Goal: Information Seeking & Learning: Learn about a topic

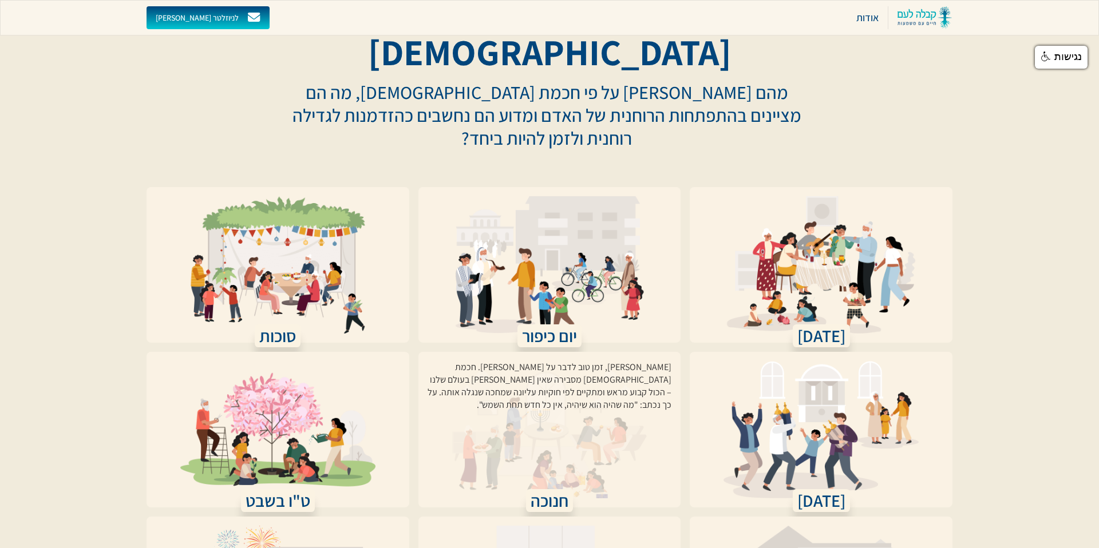
scroll to position [165, 0]
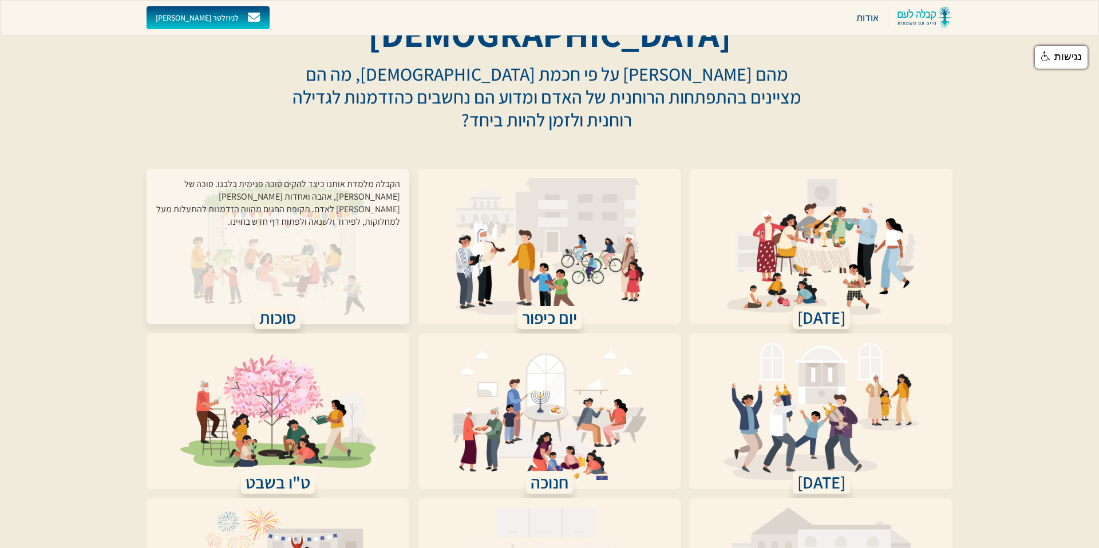
click at [324, 178] on div "הקבלה מלמדת אותנו כיצד להקים סוכה פנימית בלבנו. סוכה של שלום, אהבה ואחדות בין א…" at bounding box center [278, 240] width 244 height 124
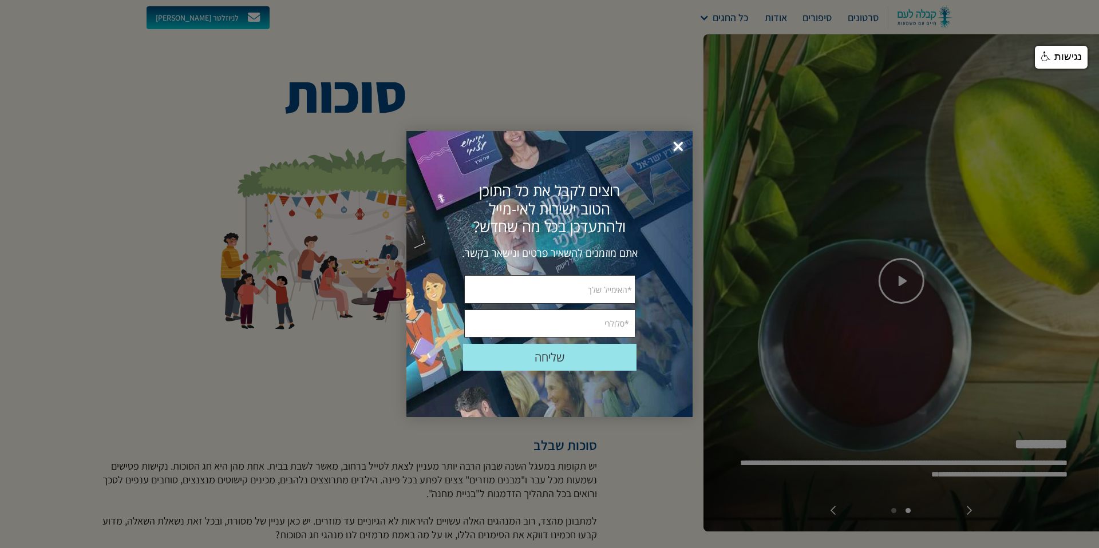
click at [679, 144] on span "×" at bounding box center [678, 146] width 25 height 25
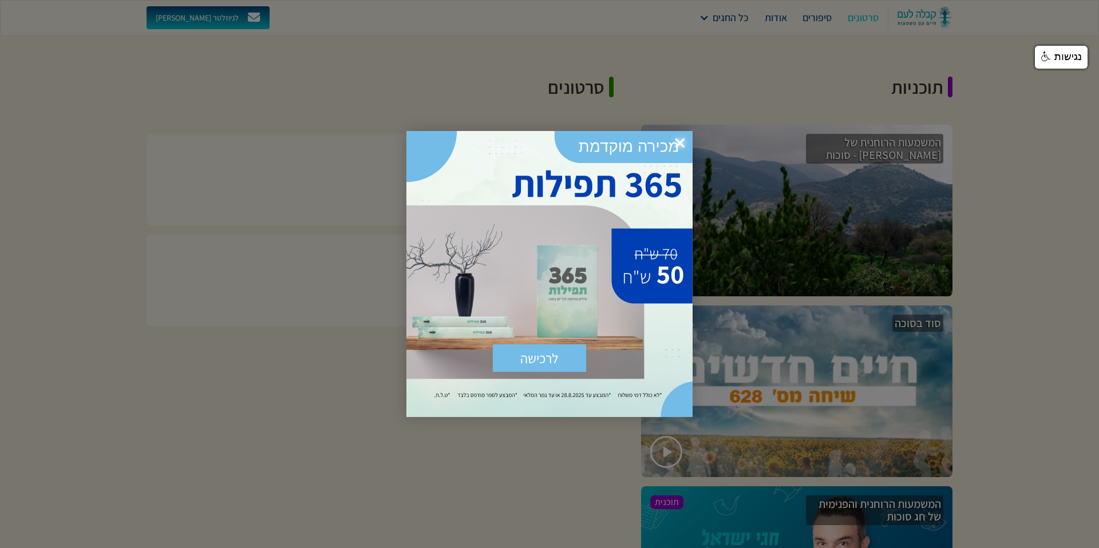
scroll to position [806, 0]
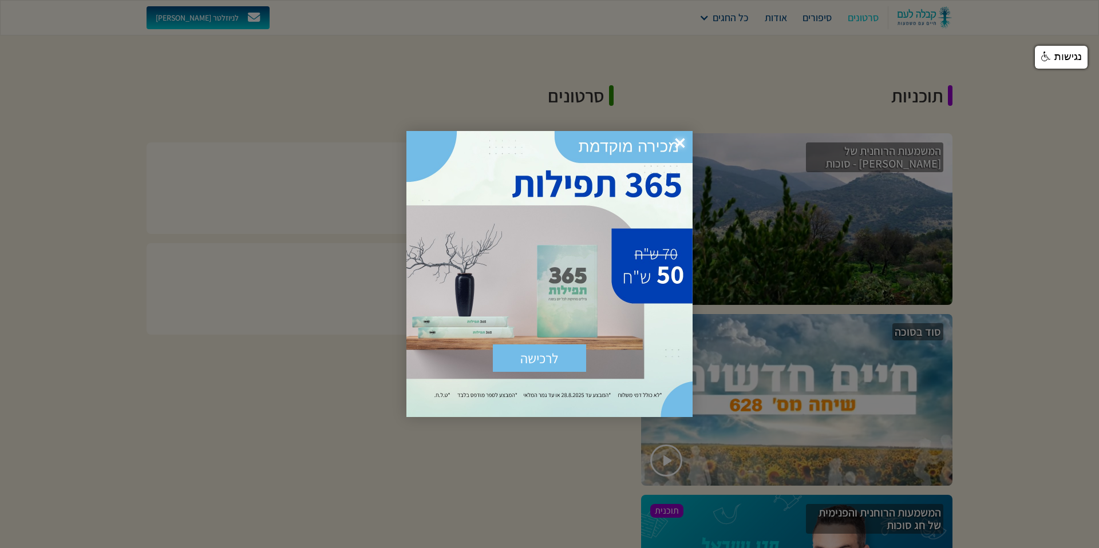
click at [680, 143] on span "×" at bounding box center [679, 143] width 25 height 25
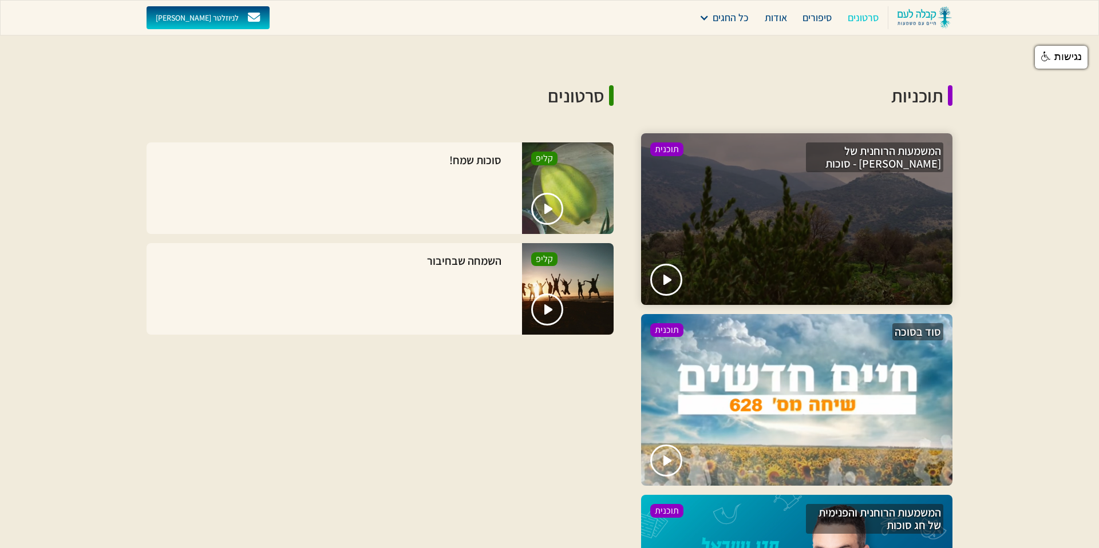
click at [808, 253] on div at bounding box center [796, 219] width 311 height 172
click at [668, 283] on img "open lightbox" at bounding box center [668, 279] width 10 height 11
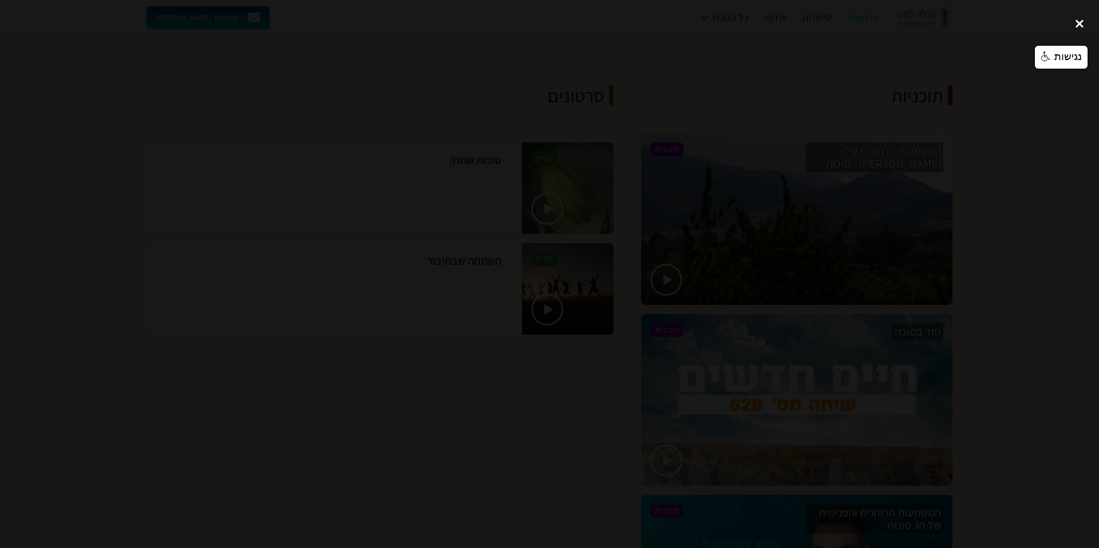
click at [1075, 23] on div "close lightbox" at bounding box center [1079, 23] width 39 height 25
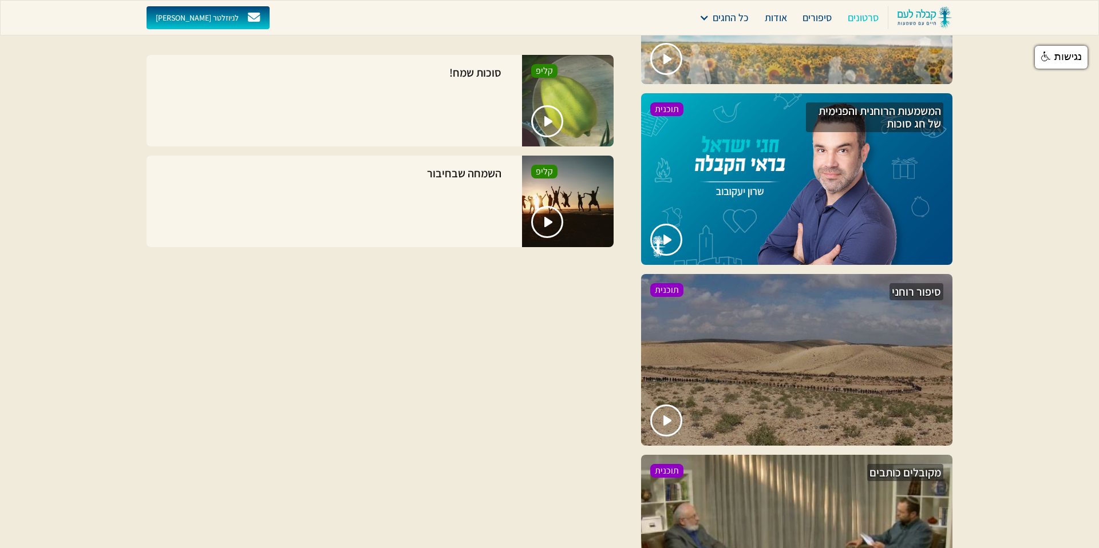
scroll to position [1210, 0]
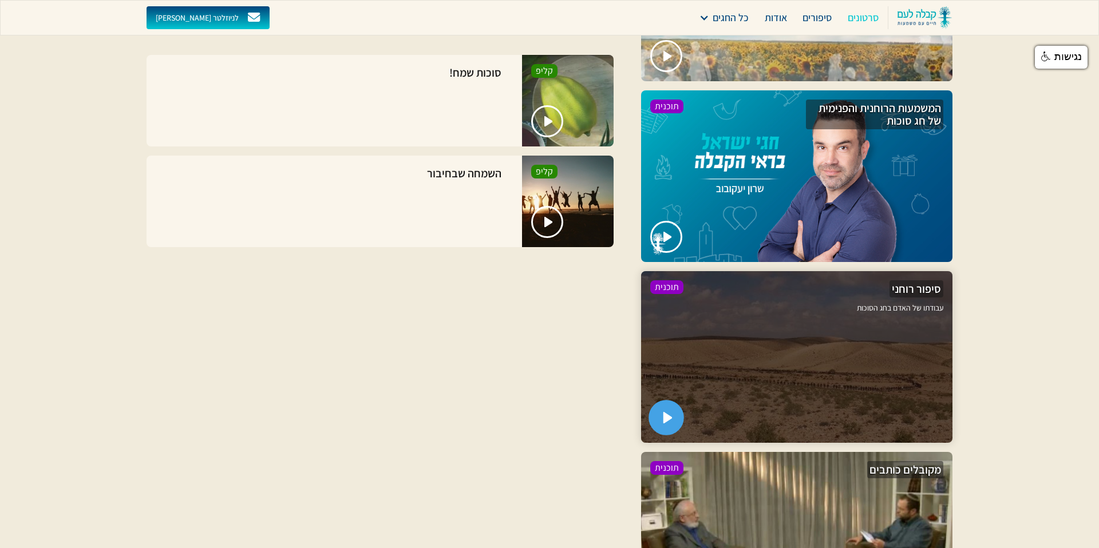
click at [668, 418] on img "open lightbox" at bounding box center [668, 417] width 10 height 11
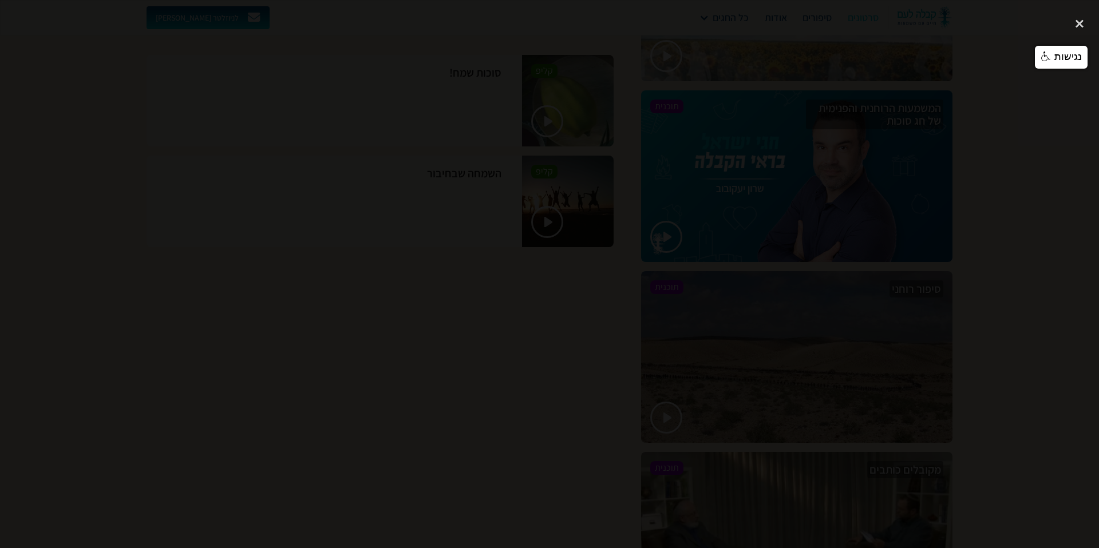
drag, startPoint x: 1077, startPoint y: 13, endPoint x: 1082, endPoint y: 18, distance: 7.3
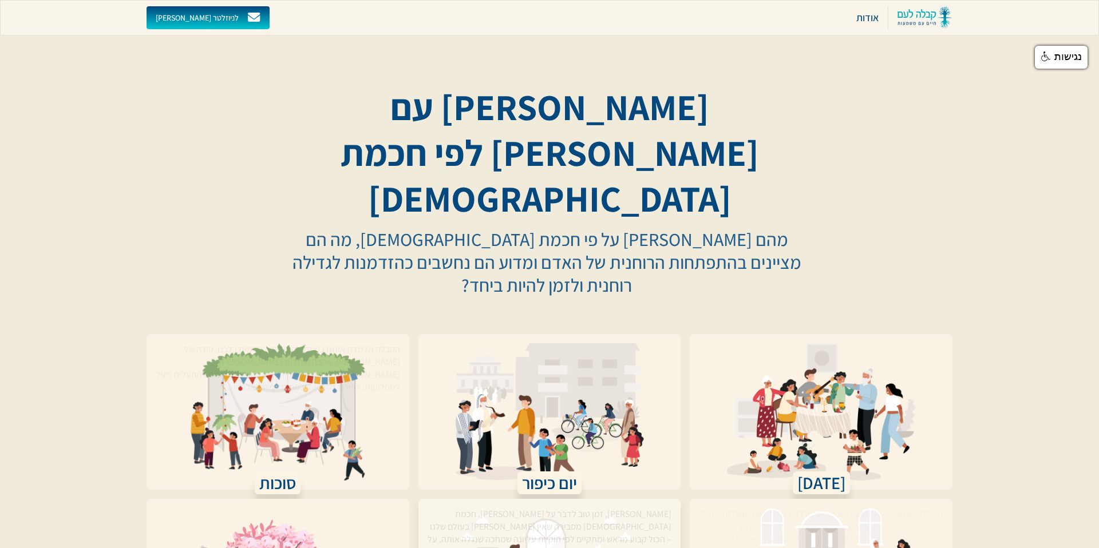
scroll to position [166, 0]
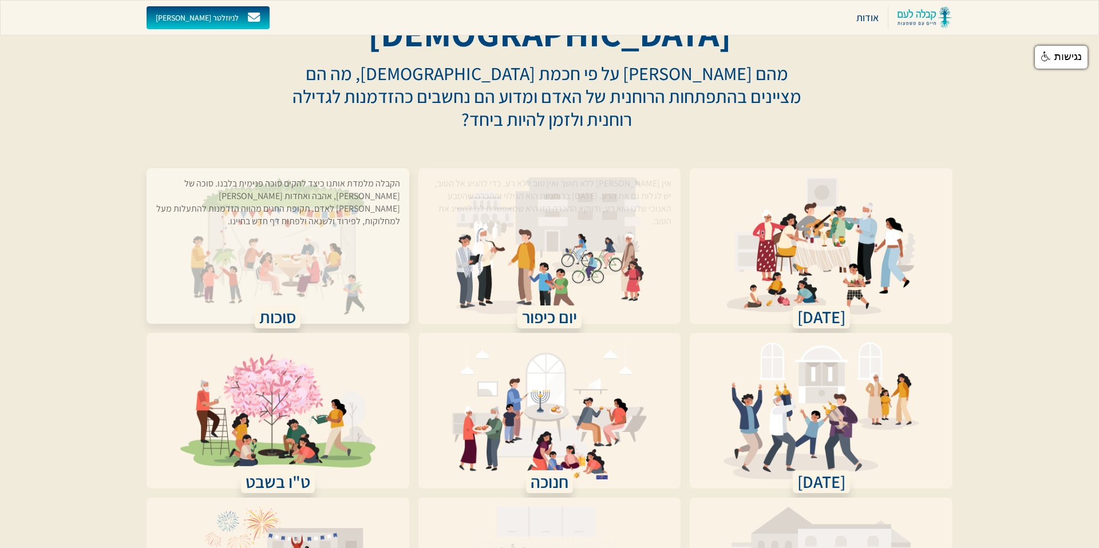
click at [256, 177] on div "הקבלה מלמדת אותנו כיצד להקים סוכה פנימית בלבנו. סוכה של שלום, אהבה ואחדות בין א…" at bounding box center [278, 239] width 244 height 124
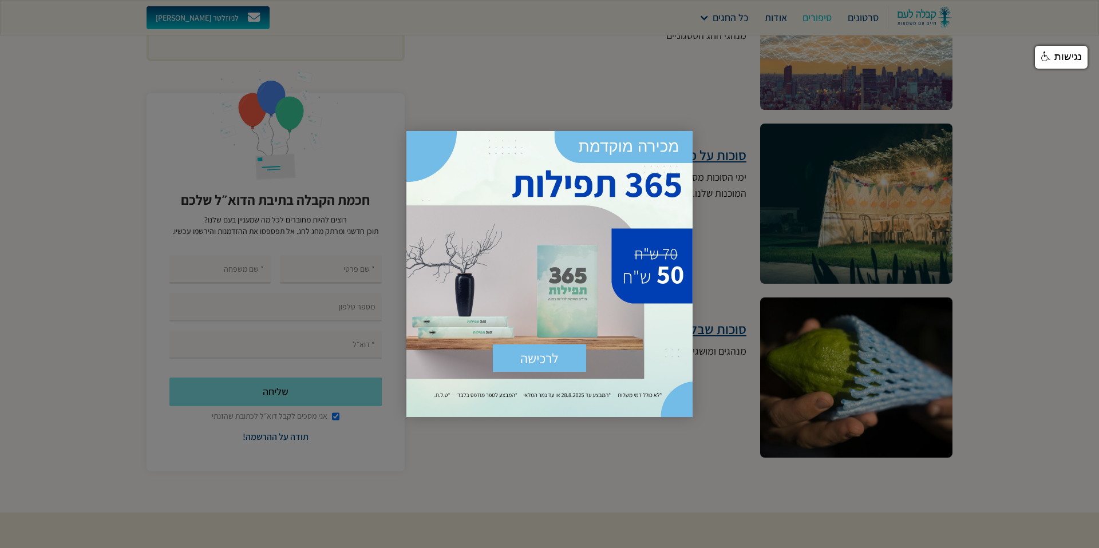
scroll to position [3294, 0]
click at [679, 141] on span "×" at bounding box center [679, 143] width 25 height 25
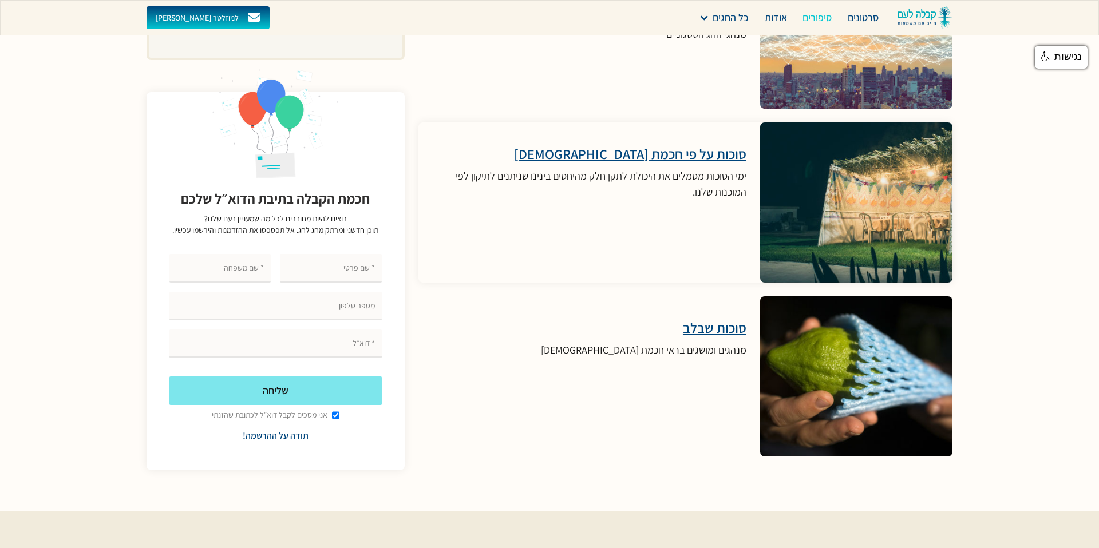
click at [687, 157] on h3 "סוכות על פי חכמת [DEMOGRAPHIC_DATA]" at bounding box center [589, 153] width 314 height 17
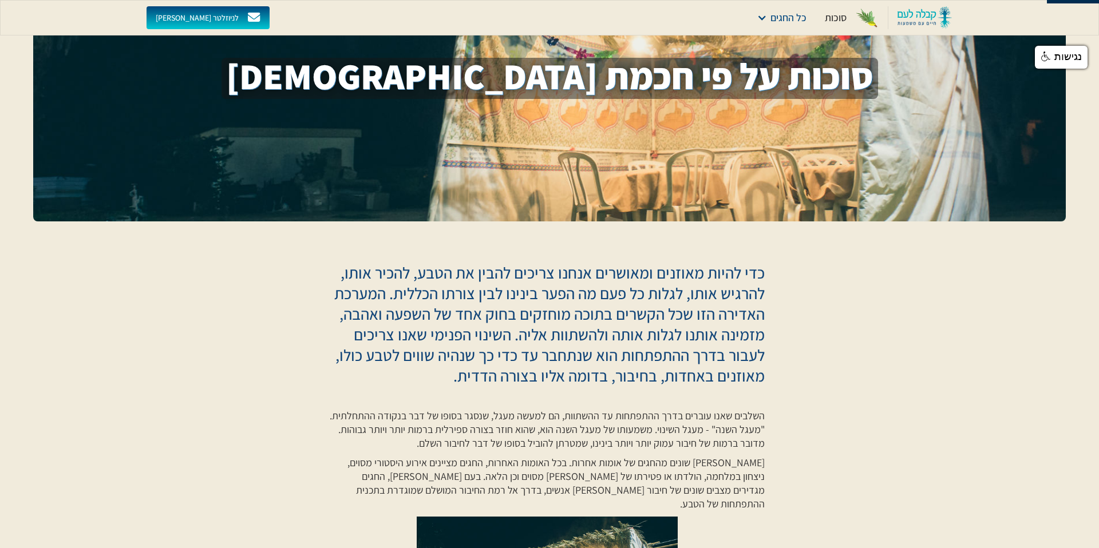
scroll to position [105, 0]
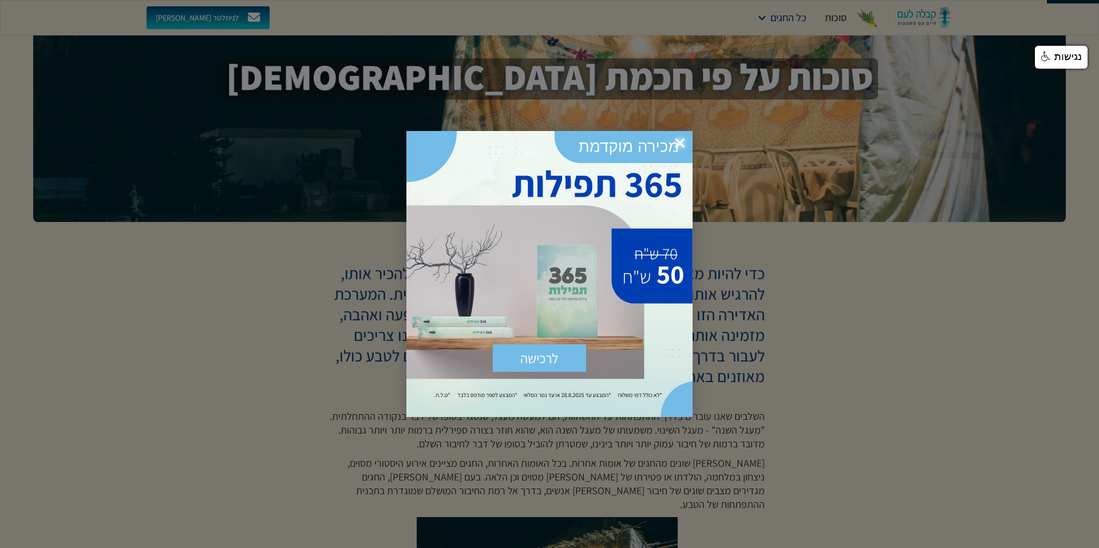
click at [682, 142] on span "×" at bounding box center [679, 143] width 25 height 25
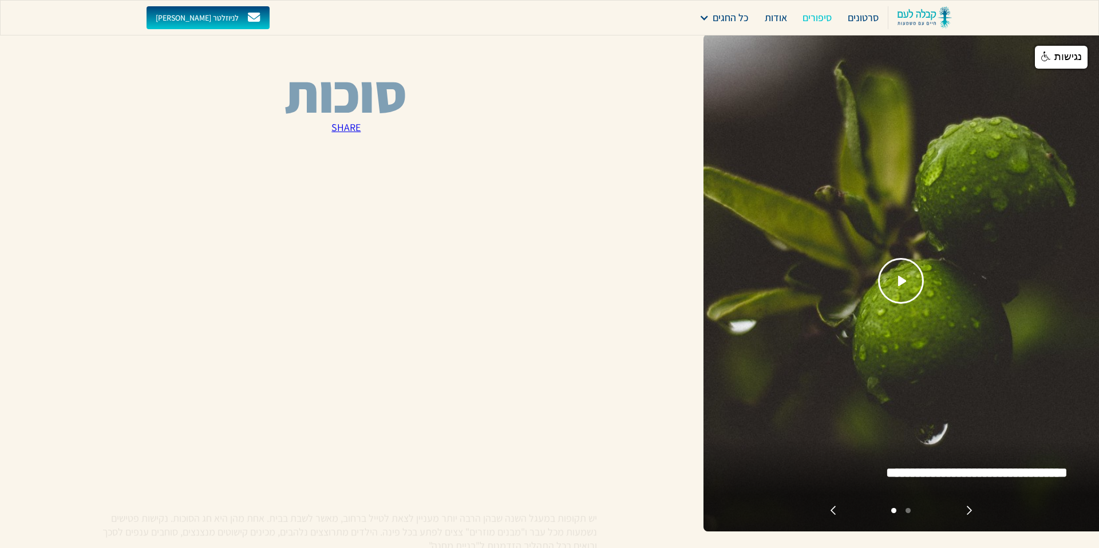
scroll to position [3294, 0]
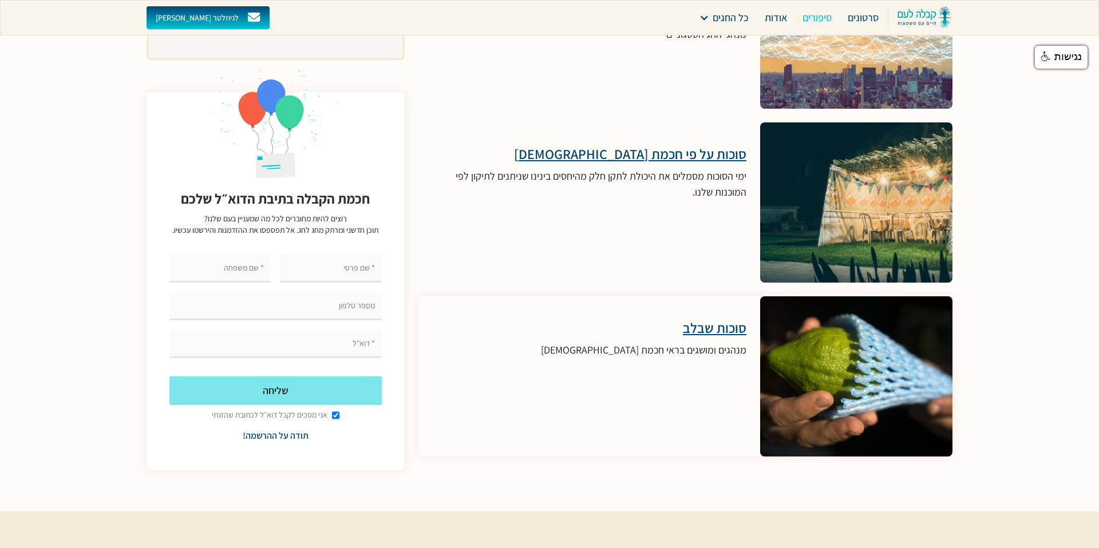
click at [673, 349] on div "מנהגים ומושגים בראי חכמת [DEMOGRAPHIC_DATA]" at bounding box center [643, 350] width 205 height 16
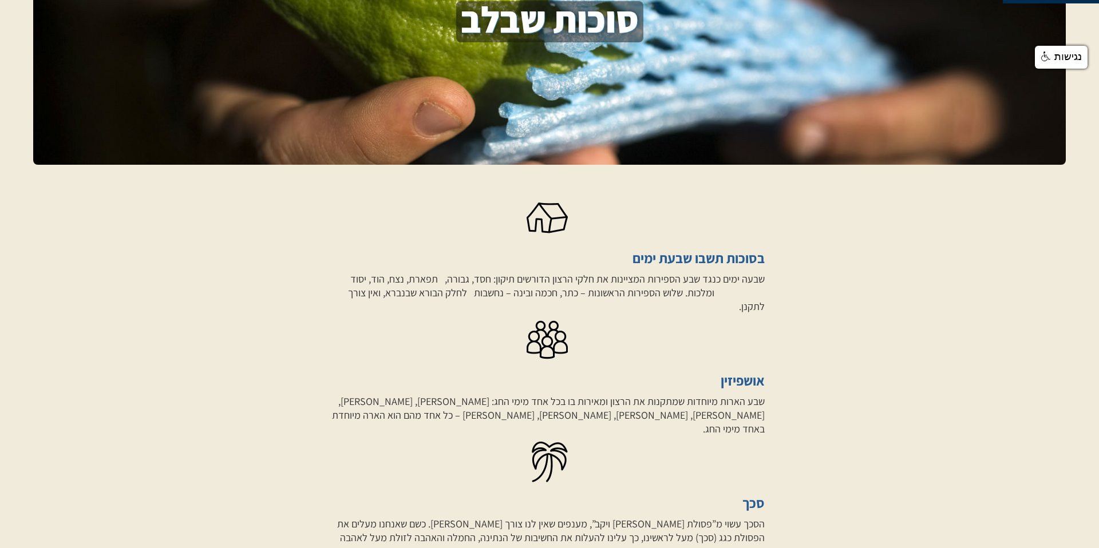
scroll to position [172, 0]
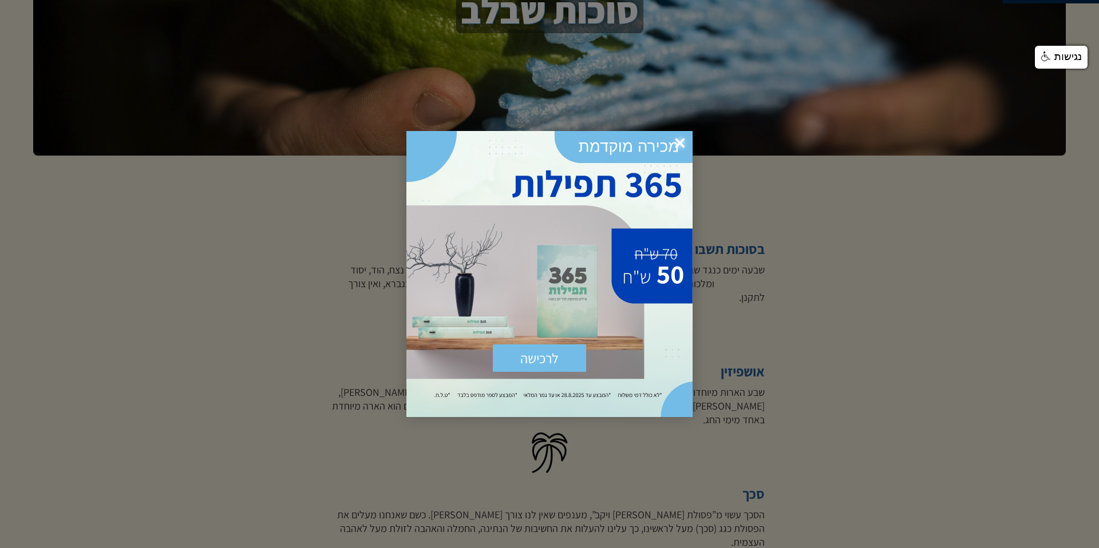
click at [674, 141] on span "×" at bounding box center [679, 143] width 25 height 25
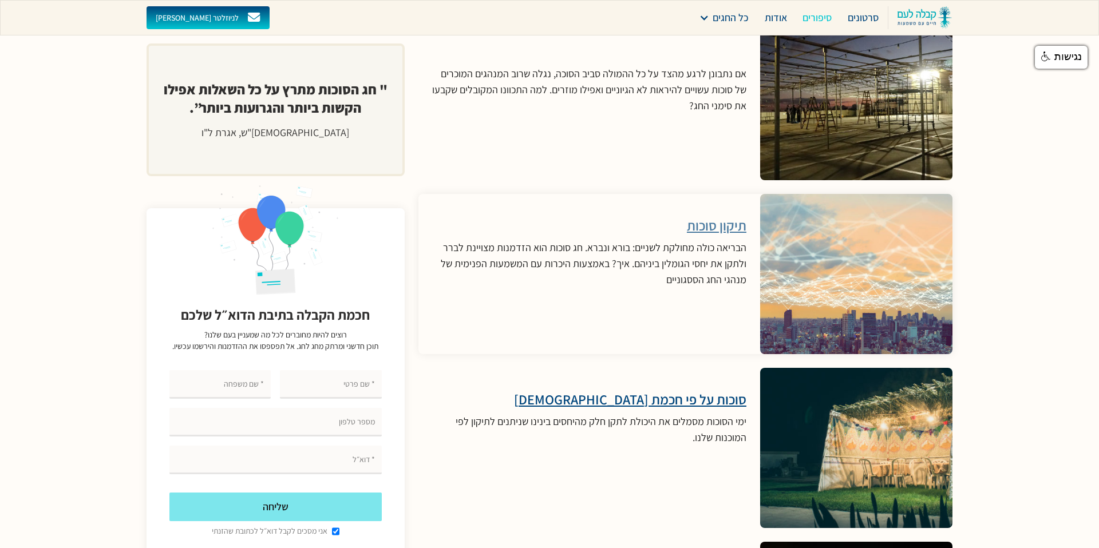
scroll to position [3036, 0]
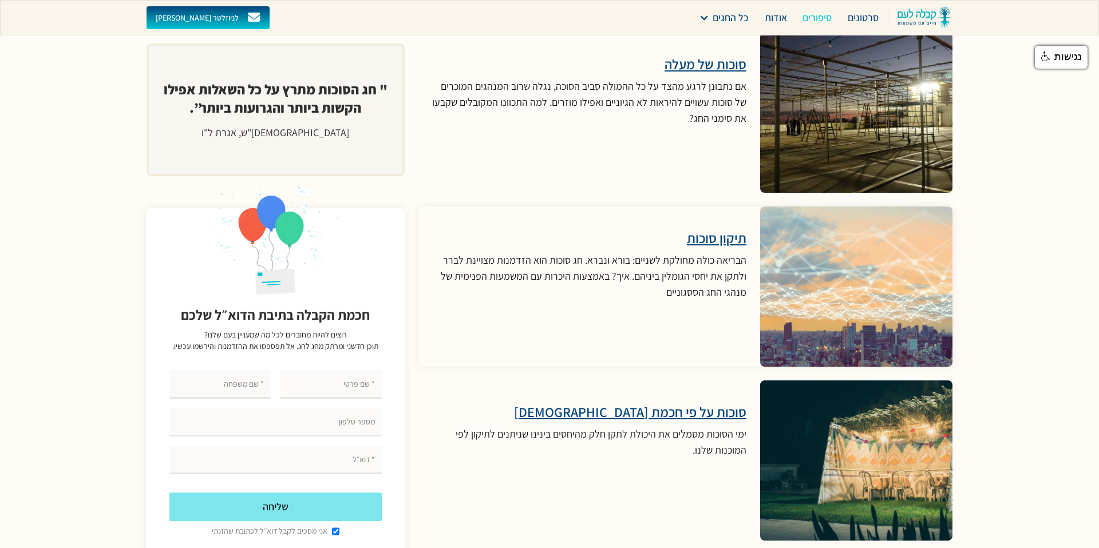
click at [719, 236] on h3 "תיקון סוכות" at bounding box center [589, 238] width 314 height 17
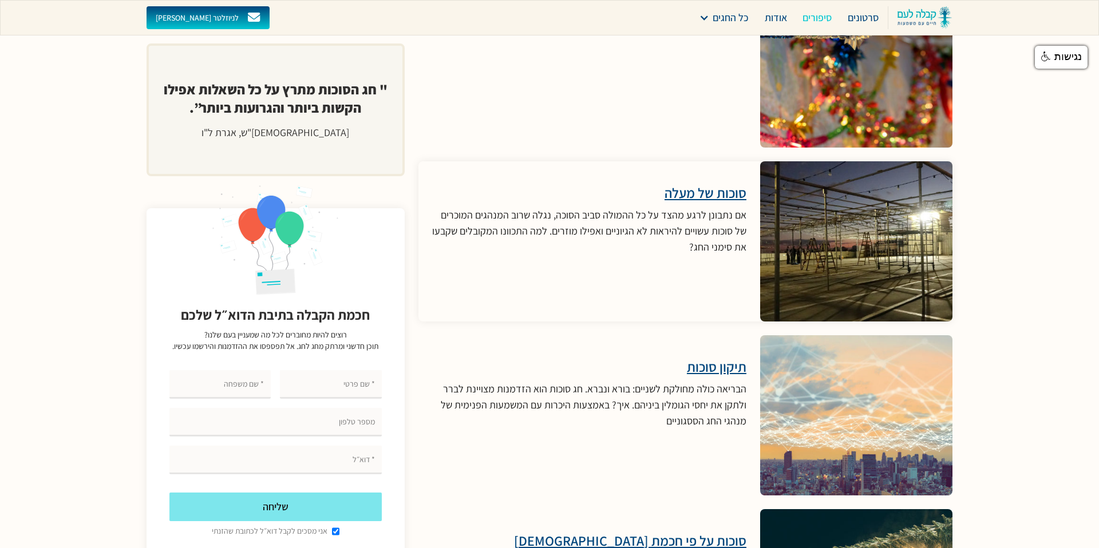
scroll to position [2905, 0]
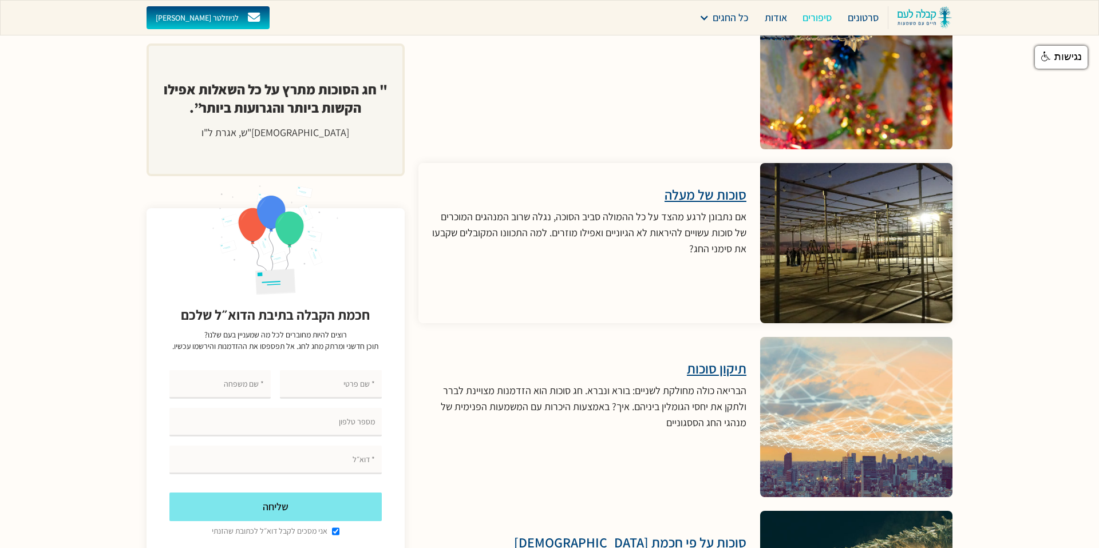
click at [731, 194] on h3 "סוכות של מעלה" at bounding box center [589, 194] width 314 height 17
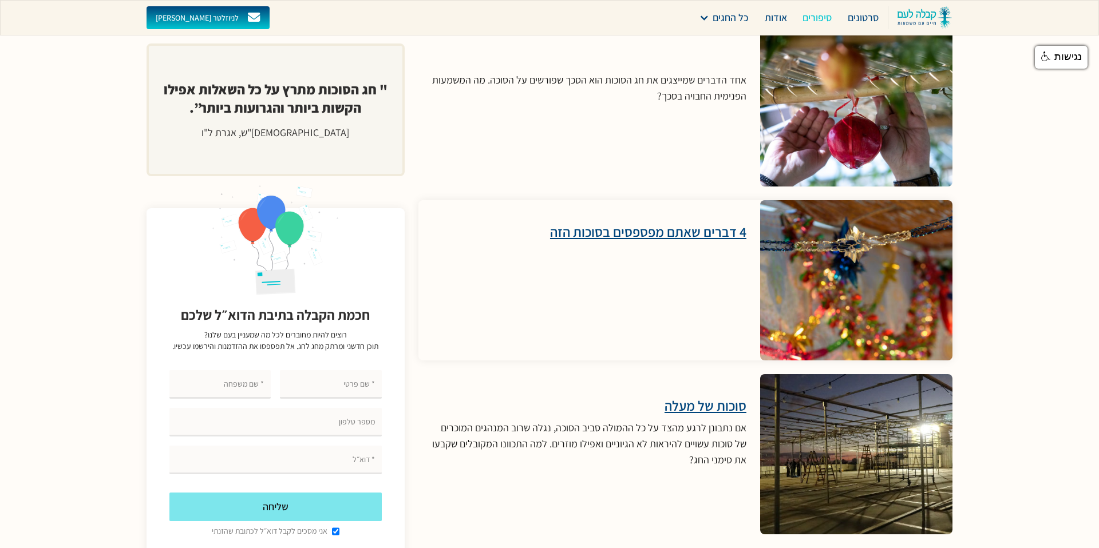
scroll to position [2688, 0]
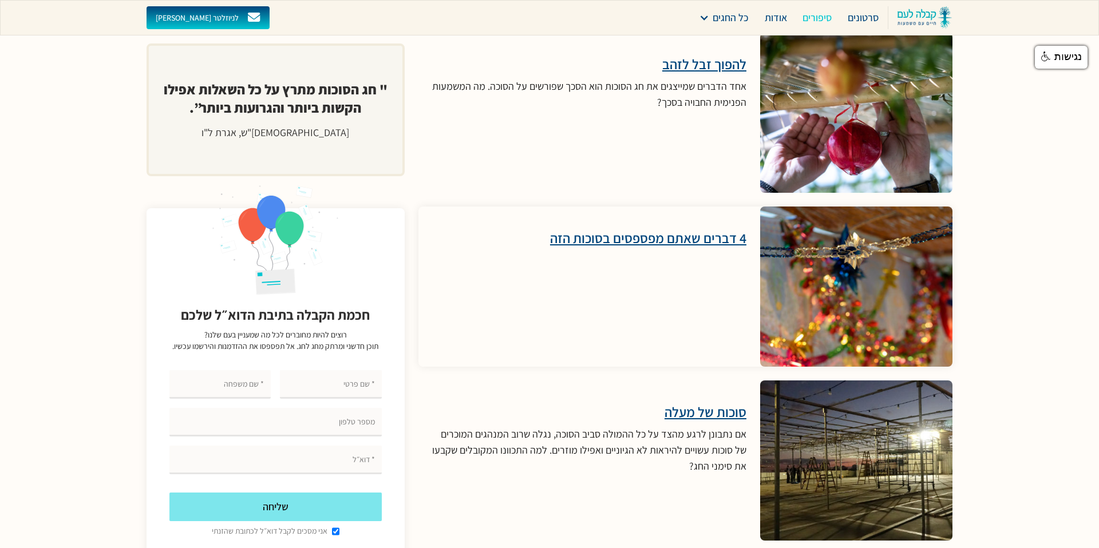
click at [679, 237] on h3 "4 דברים שאתם מפספסים בסוכות הזה" at bounding box center [648, 238] width 196 height 17
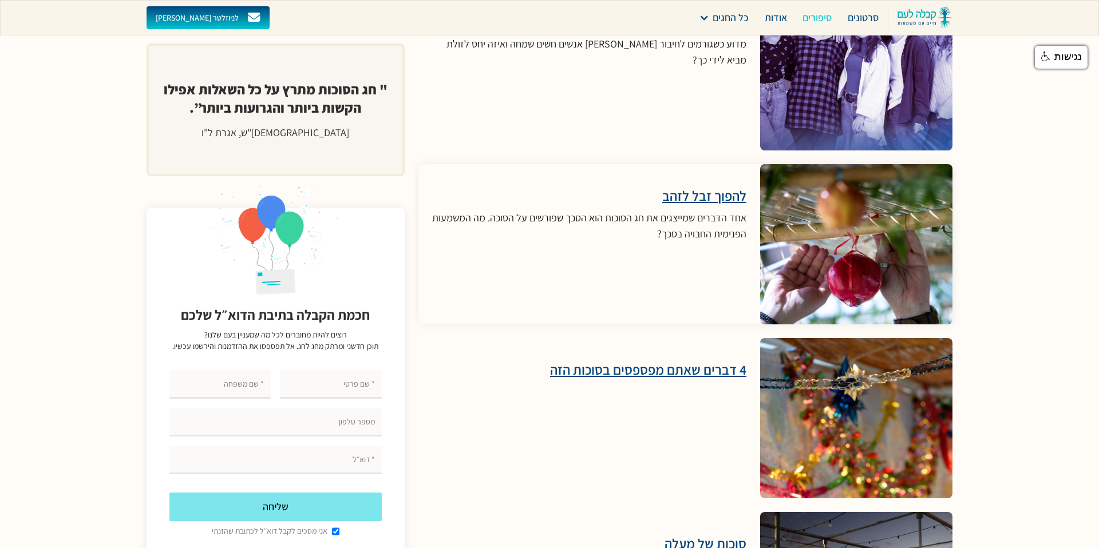
scroll to position [2555, 0]
click at [702, 199] on h3 "להפוך זבל לזהב" at bounding box center [589, 196] width 314 height 17
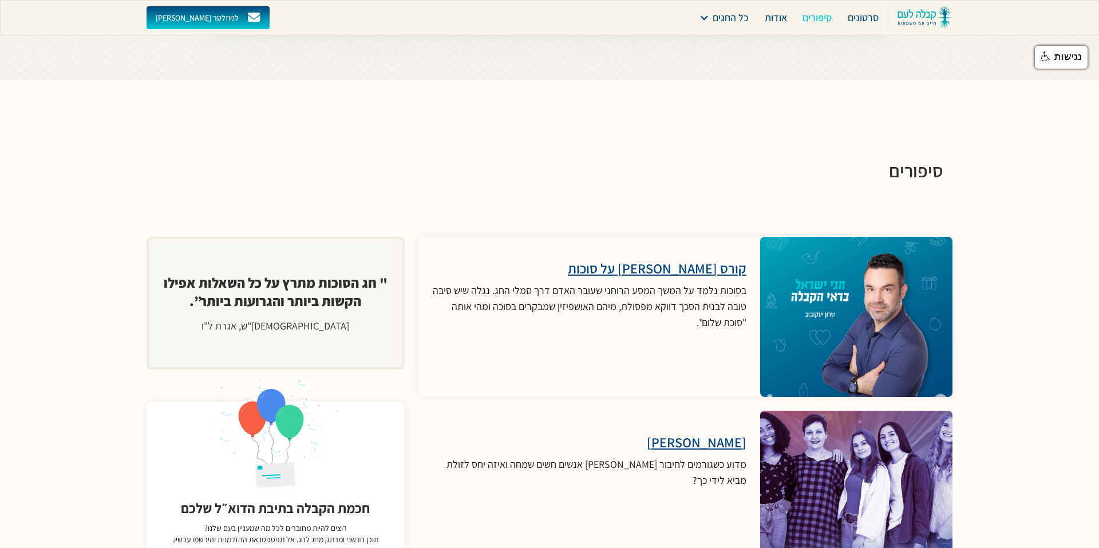
scroll to position [2138, 0]
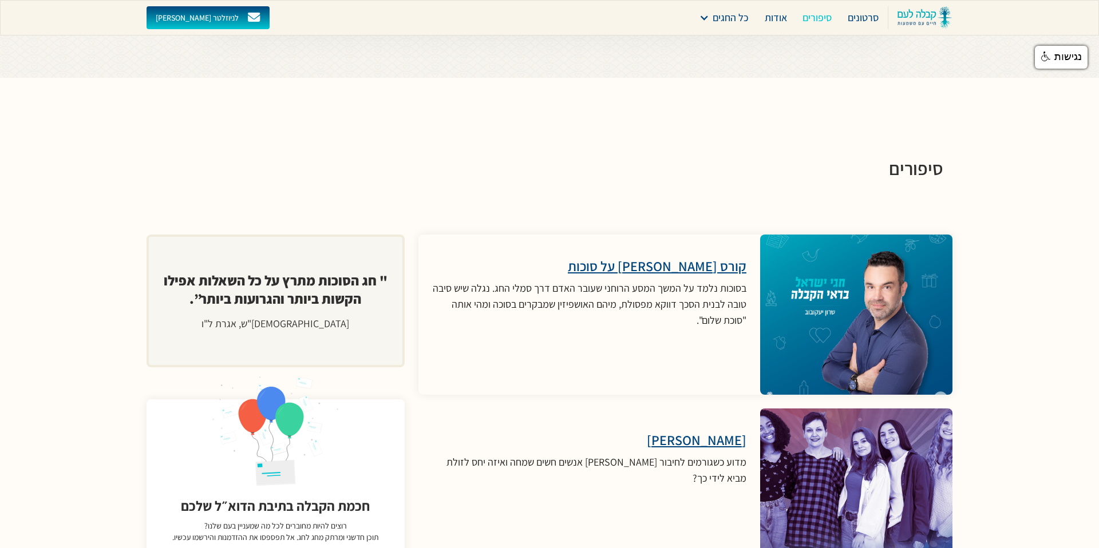
click at [710, 268] on h3 "קורס [PERSON_NAME] על סוכות" at bounding box center [589, 266] width 314 height 17
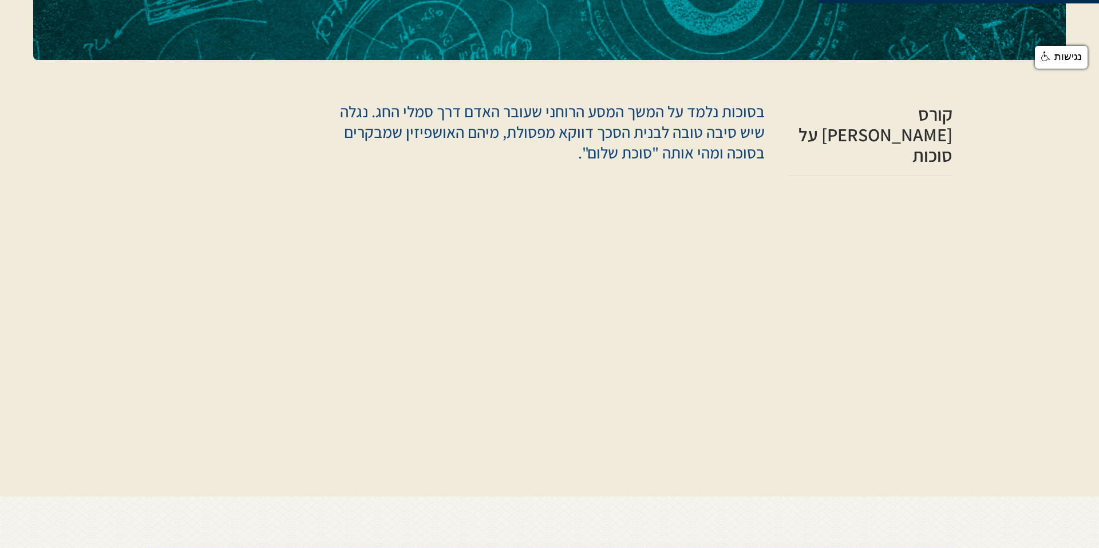
scroll to position [370, 0]
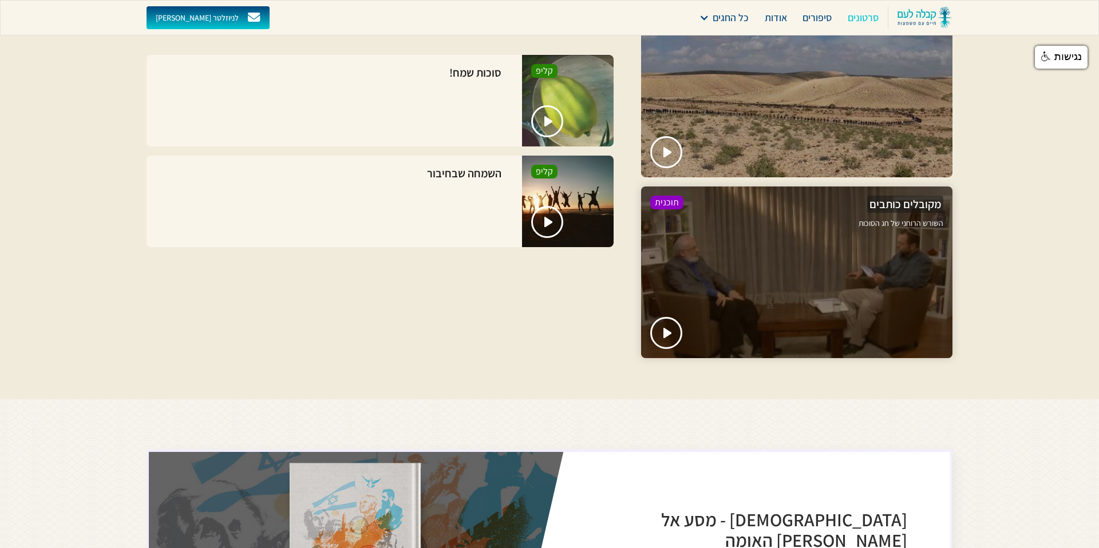
scroll to position [1472, 0]
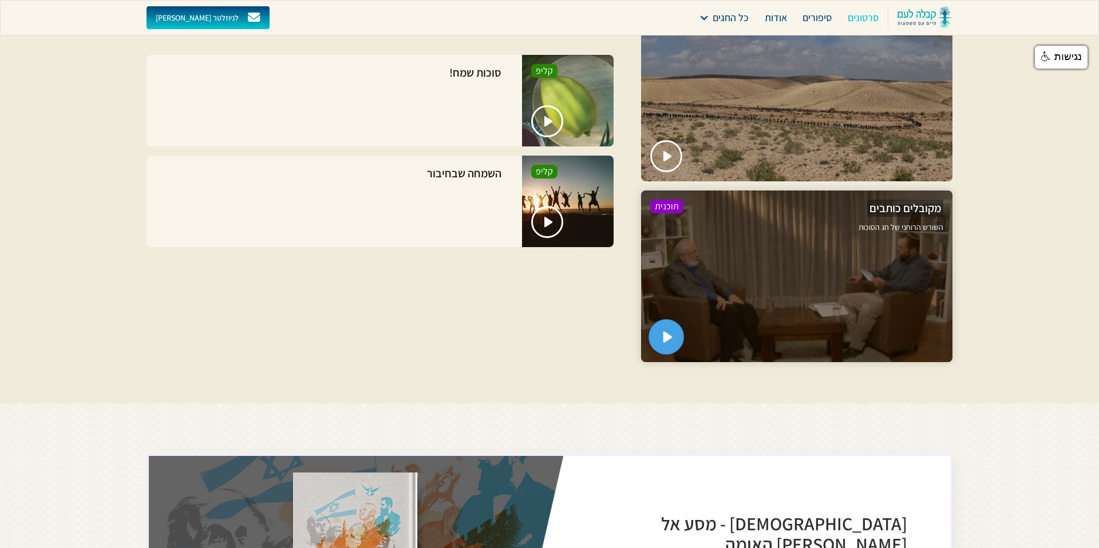
click at [666, 334] on img "open lightbox" at bounding box center [668, 336] width 10 height 11
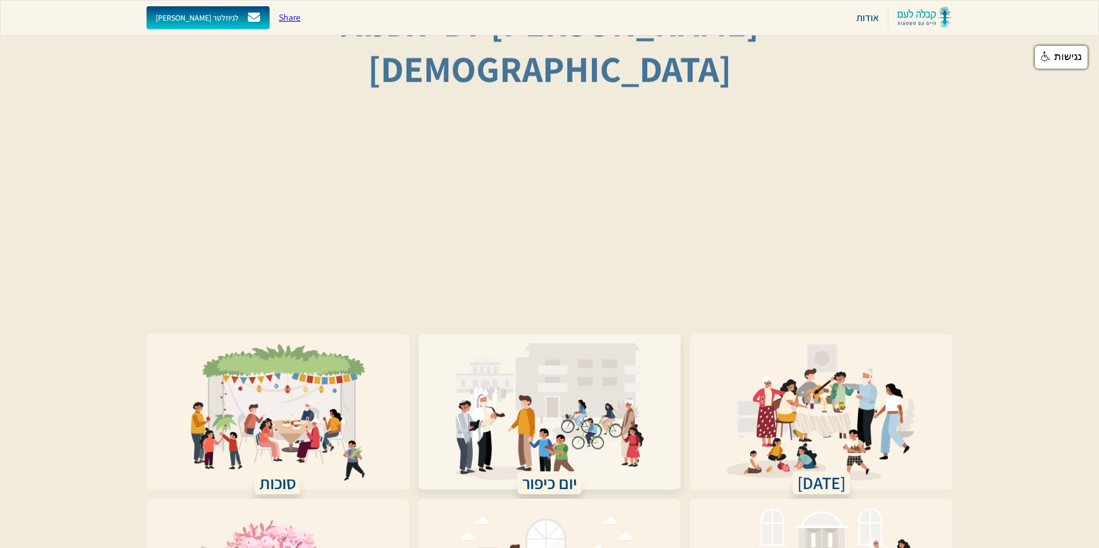
scroll to position [165, 0]
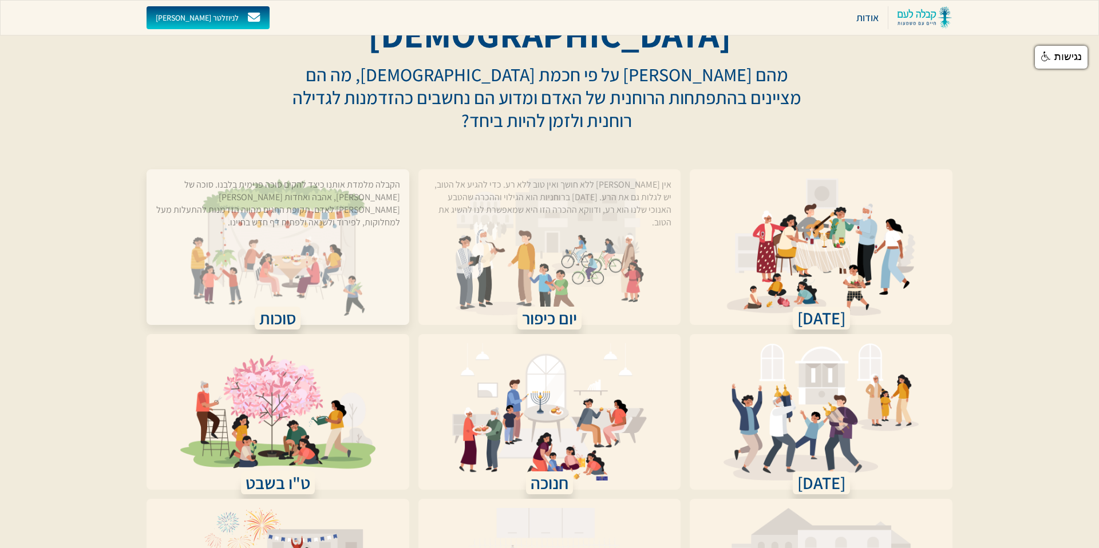
click at [321, 179] on div "הקבלה מלמדת אותנו כיצד להקים סוכה פנימית בלבנו. סוכה של שלום, אהבה ואחדות בין א…" at bounding box center [278, 241] width 244 height 124
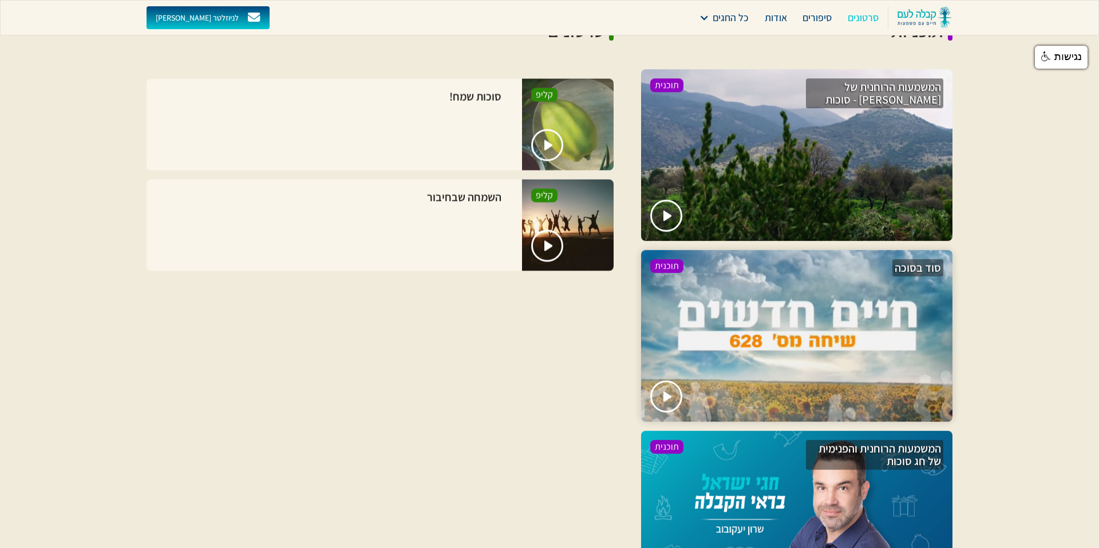
scroll to position [889, 0]
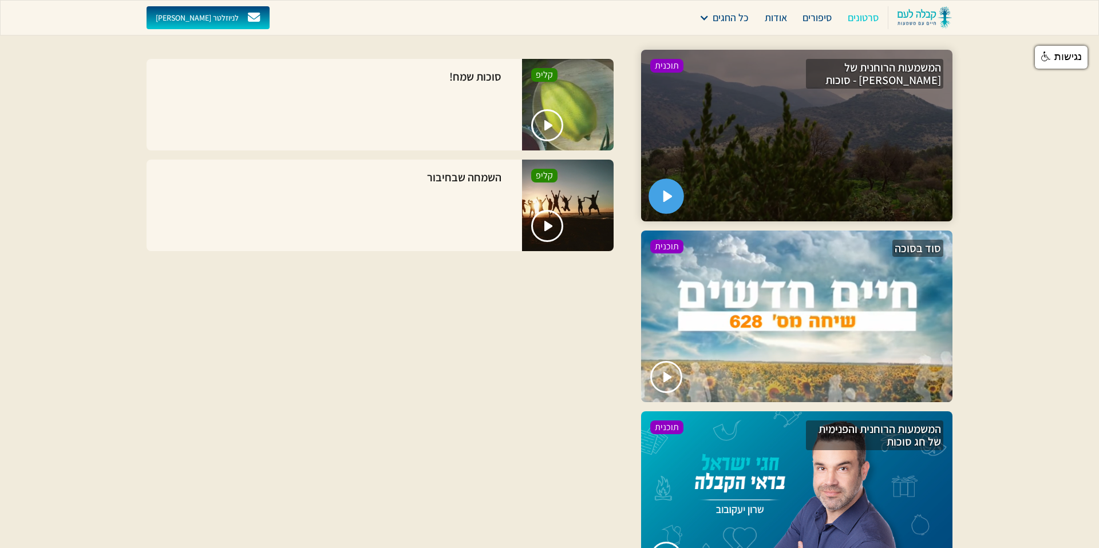
click at [663, 200] on img "open lightbox" at bounding box center [668, 196] width 10 height 11
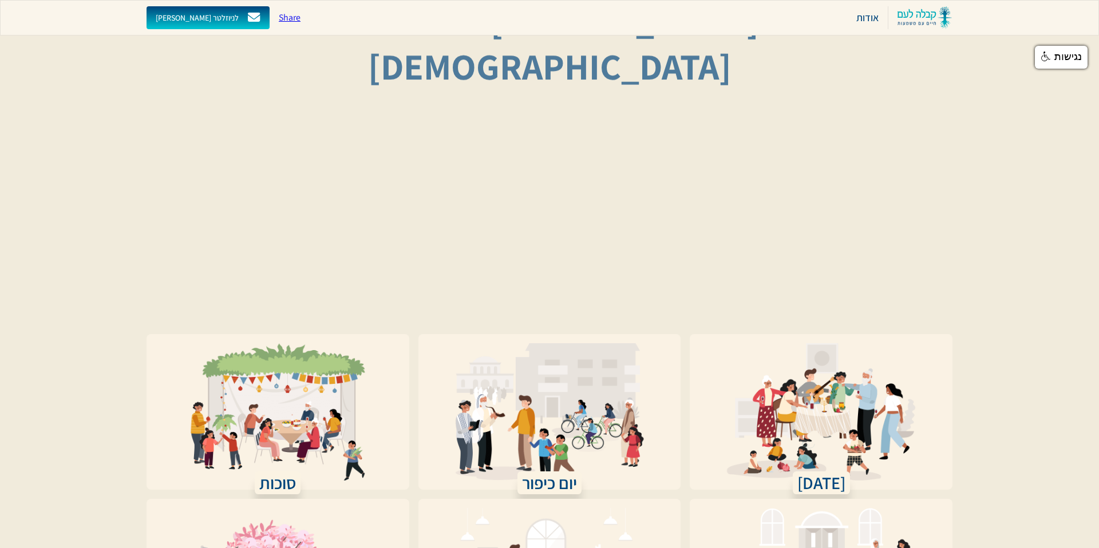
scroll to position [164, 0]
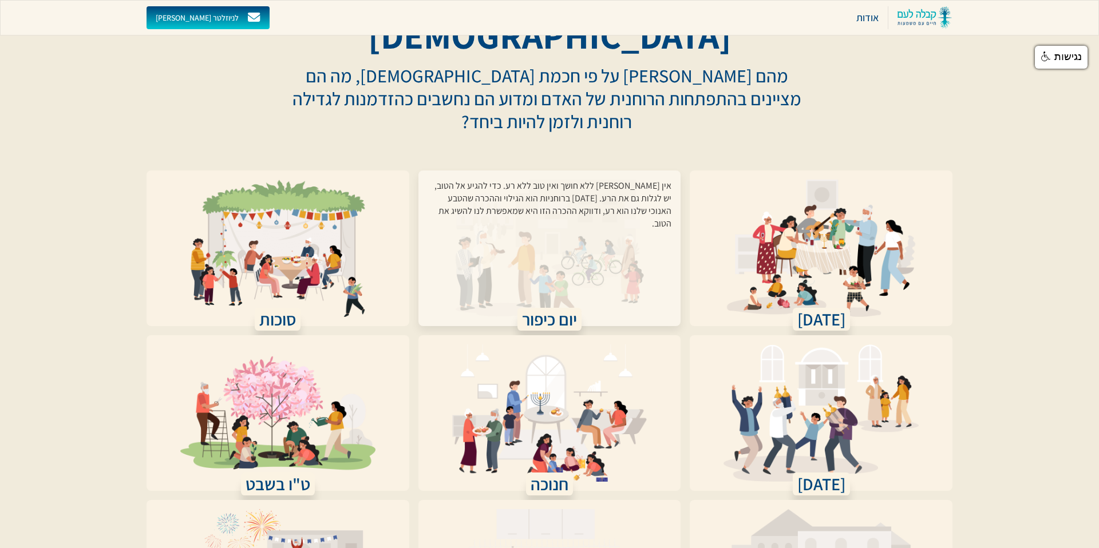
click at [545, 180] on div "אין אור ללא חושך ואין טוב ללא רע. כדי להגיע אל הטוב, יש לגלות גם את הרע. יום הכ…" at bounding box center [550, 242] width 244 height 124
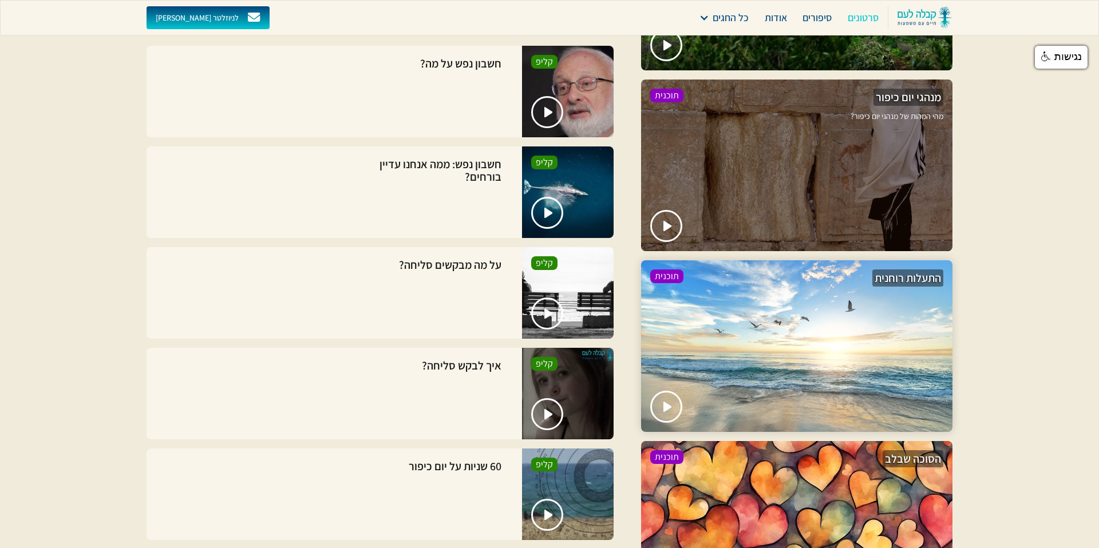
scroll to position [2882, 0]
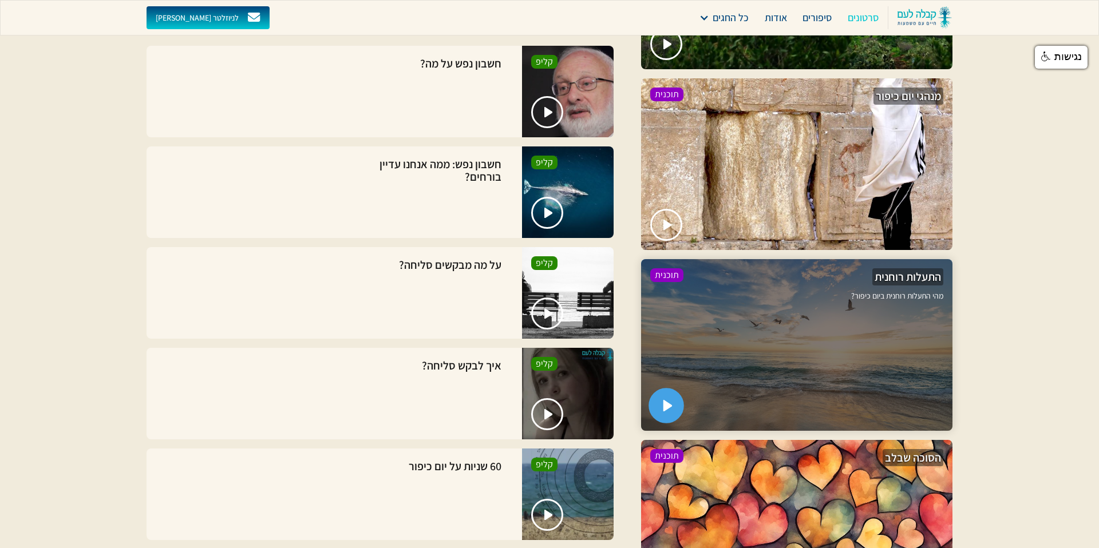
click at [667, 400] on img "open lightbox" at bounding box center [668, 405] width 10 height 11
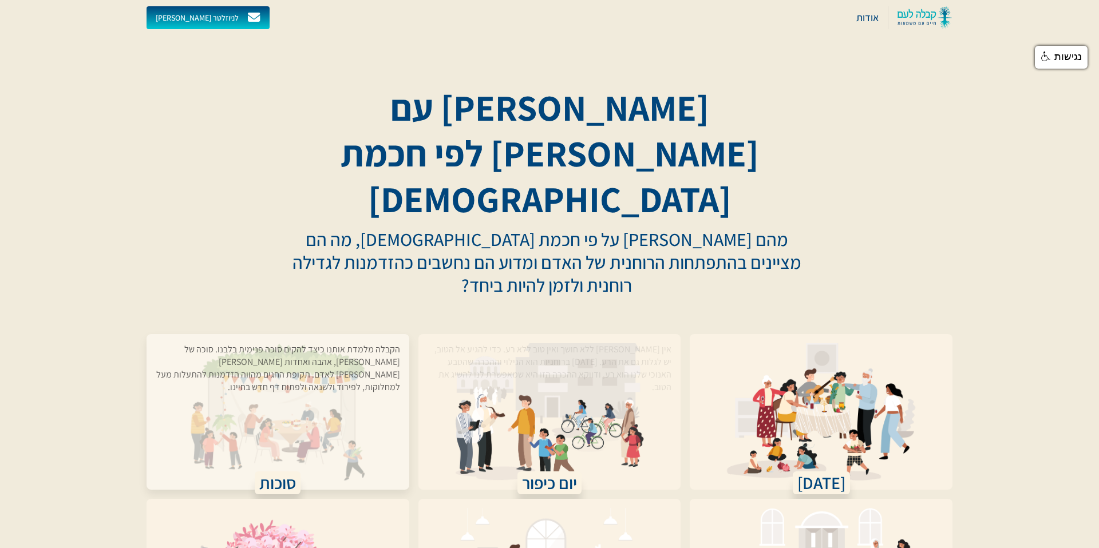
click at [315, 343] on div "הקבלה מלמדת אותנו כיצד להקים סוכה פנימית בלבנו. סוכה של שלום, אהבה ואחדות בין א…" at bounding box center [278, 405] width 244 height 124
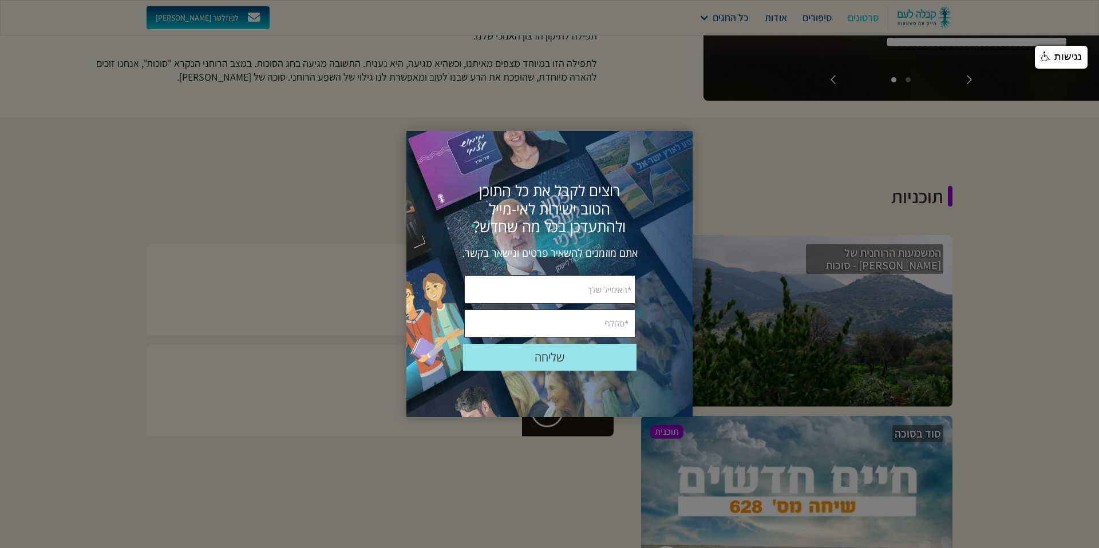
scroll to position [710, 0]
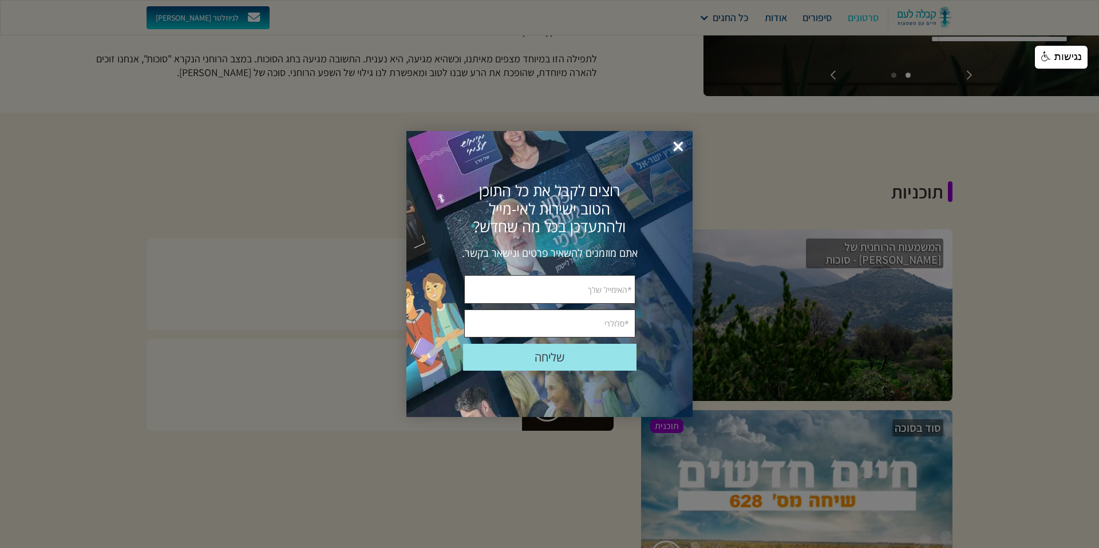
click at [682, 147] on span "×" at bounding box center [678, 146] width 25 height 25
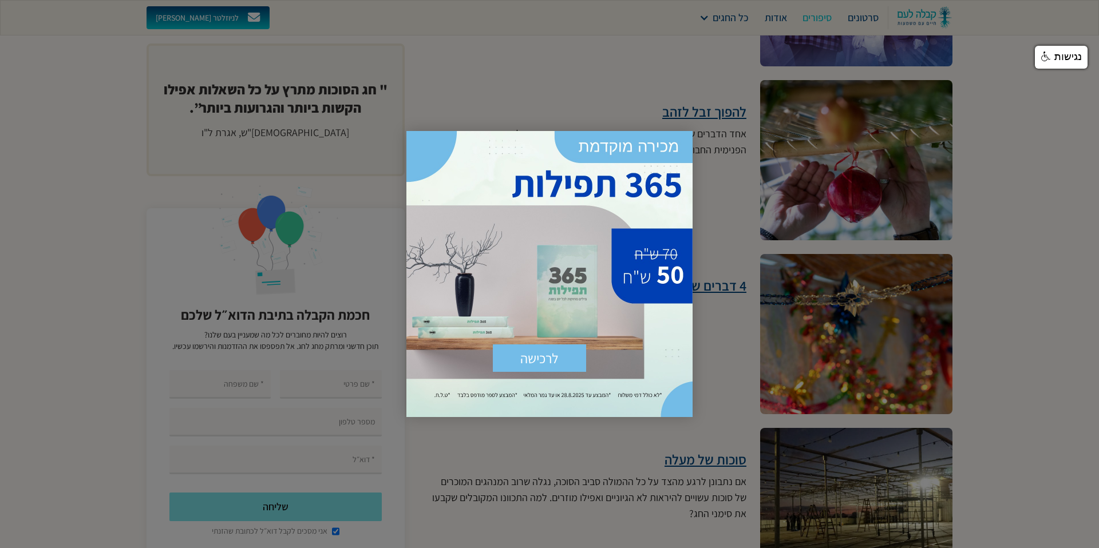
scroll to position [2645, 0]
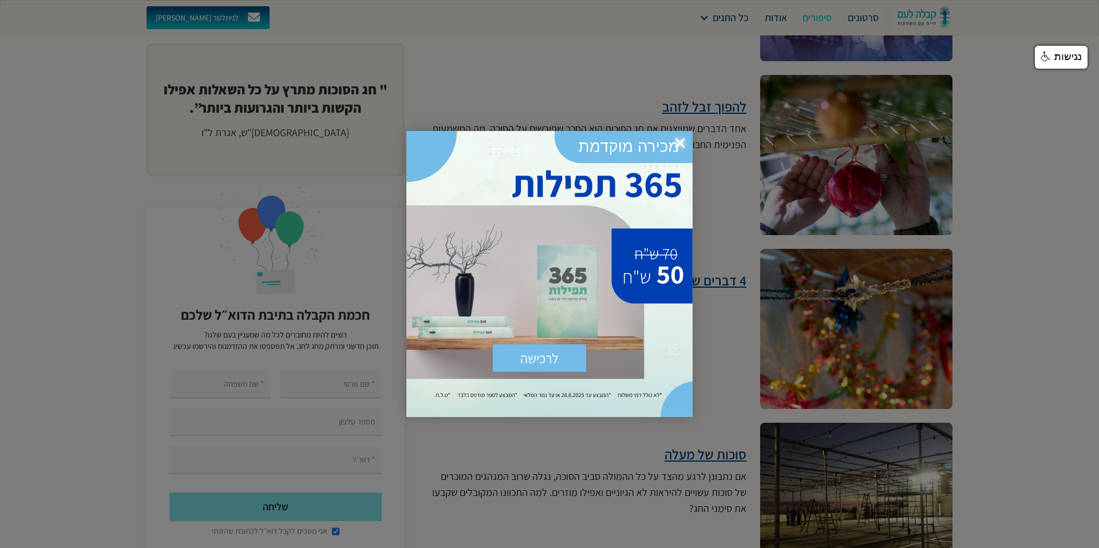
click at [683, 142] on span "×" at bounding box center [679, 143] width 25 height 25
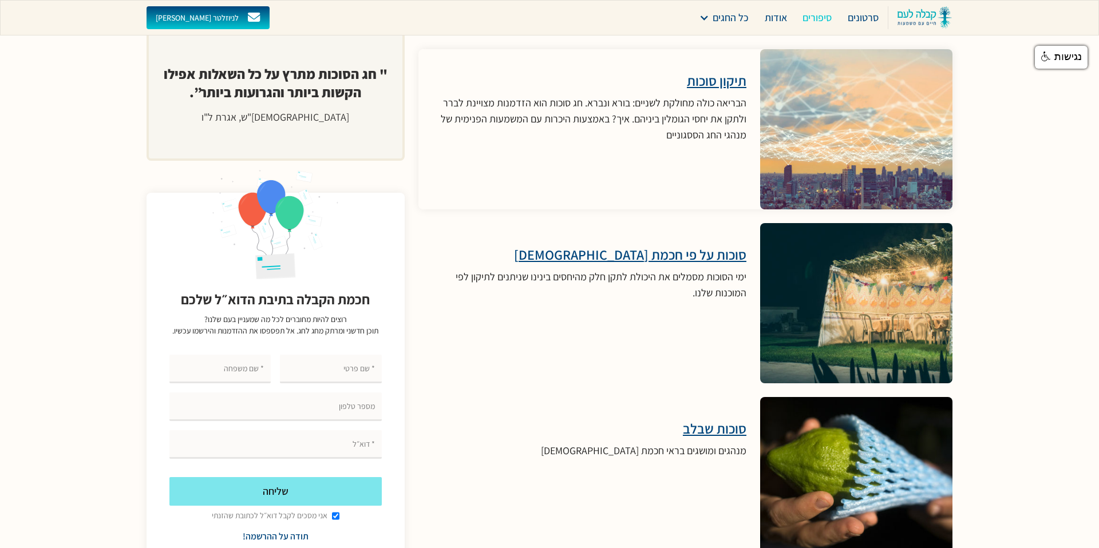
scroll to position [3200, 0]
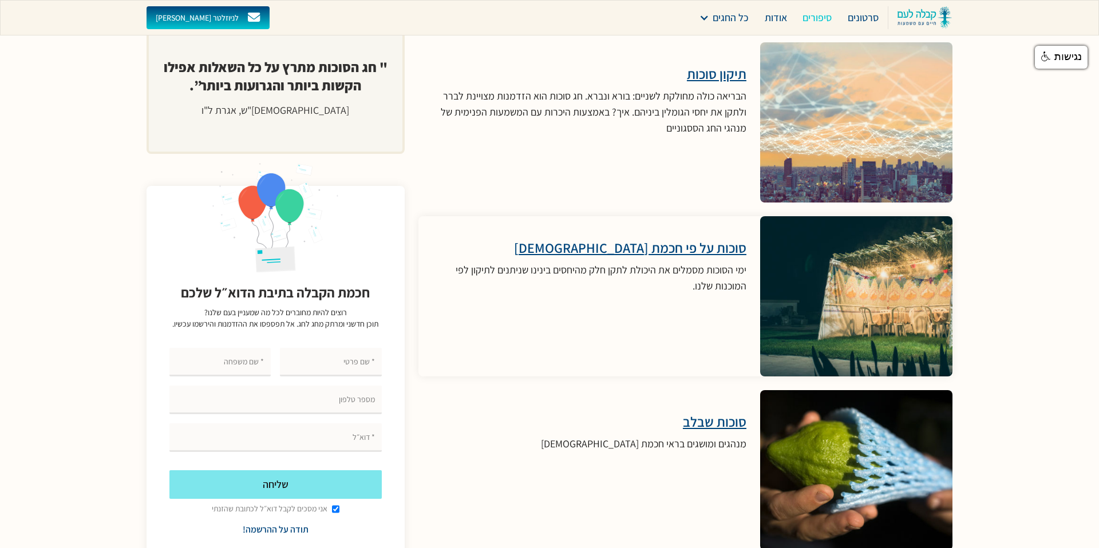
click at [691, 250] on h3 "סוכות על פי חכמת [DEMOGRAPHIC_DATA]" at bounding box center [589, 247] width 314 height 17
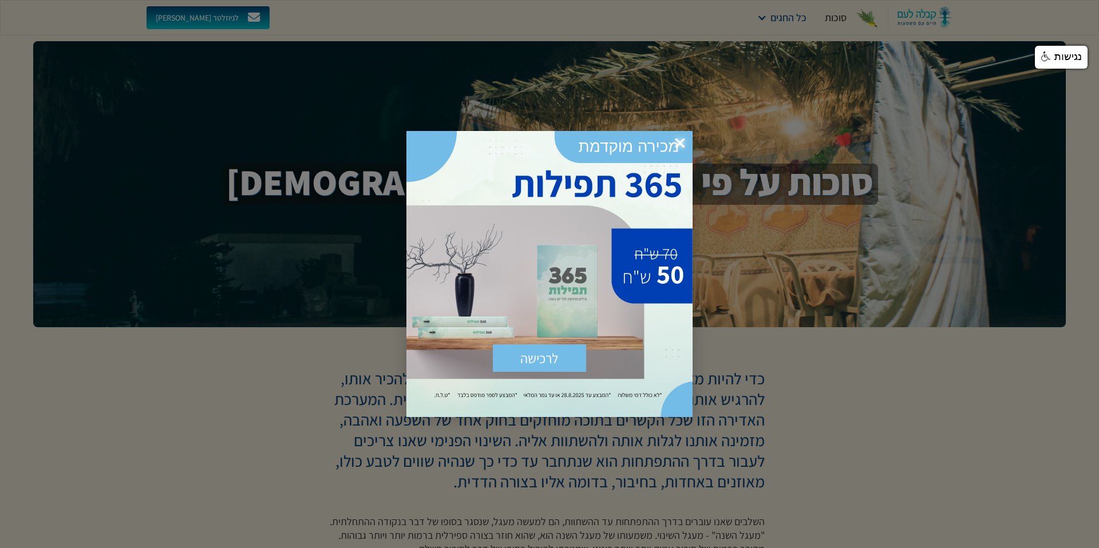
click at [681, 141] on span "×" at bounding box center [679, 143] width 25 height 25
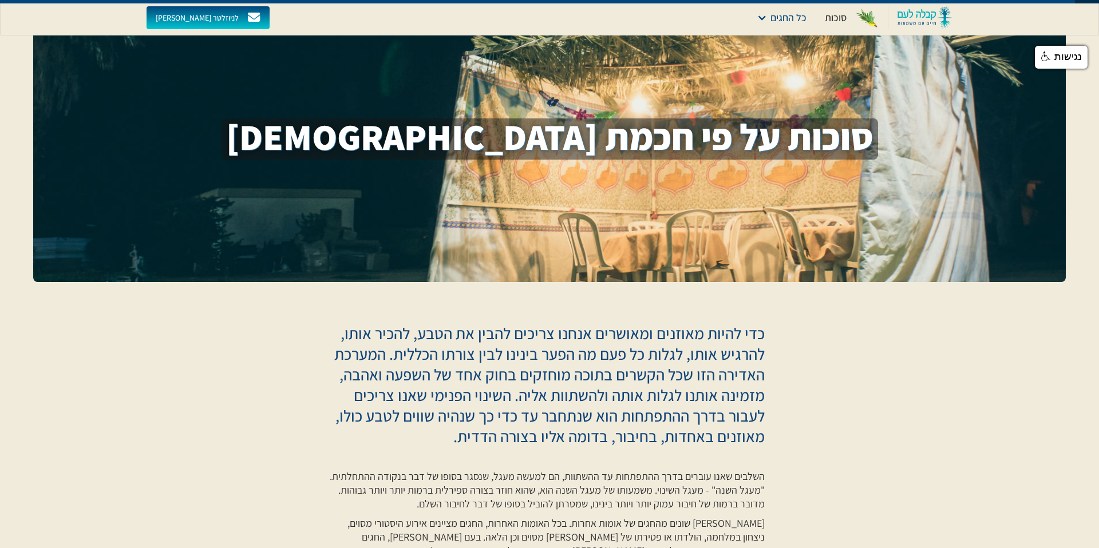
scroll to position [45, 0]
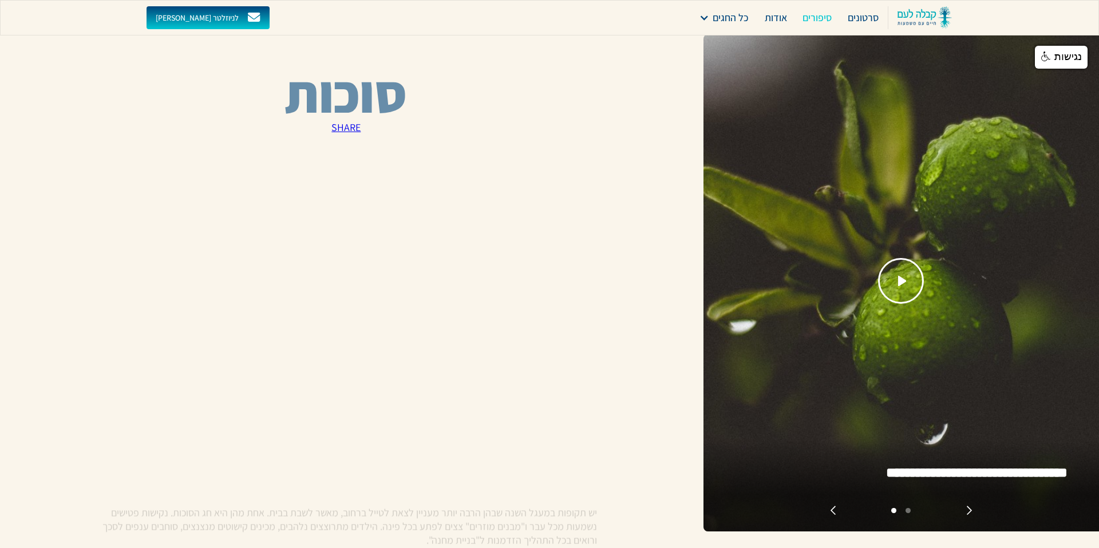
scroll to position [3200, 0]
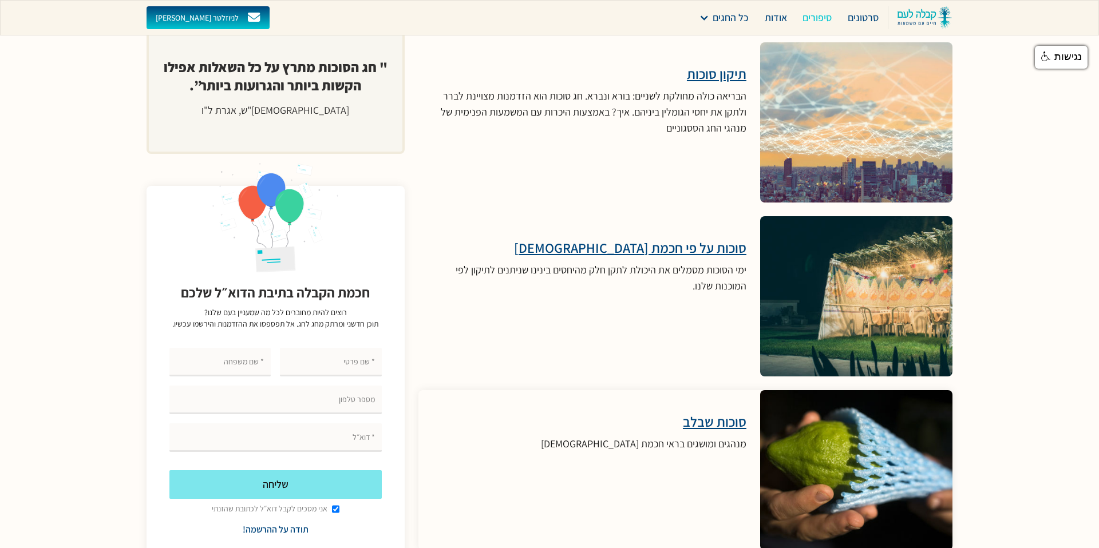
click at [722, 422] on h3 "סוכות שבלב" at bounding box center [643, 421] width 205 height 17
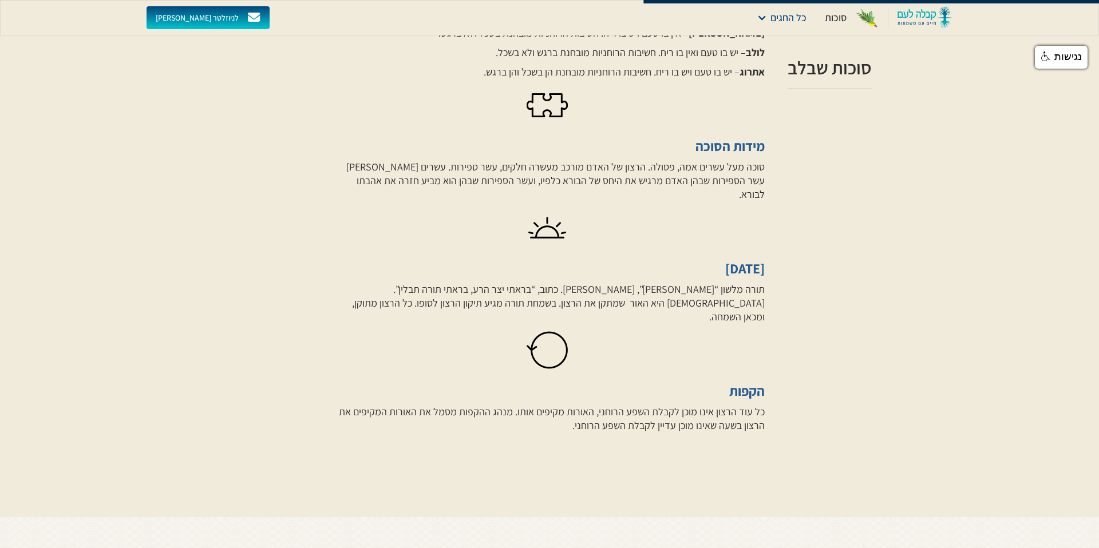
scroll to position [812, 0]
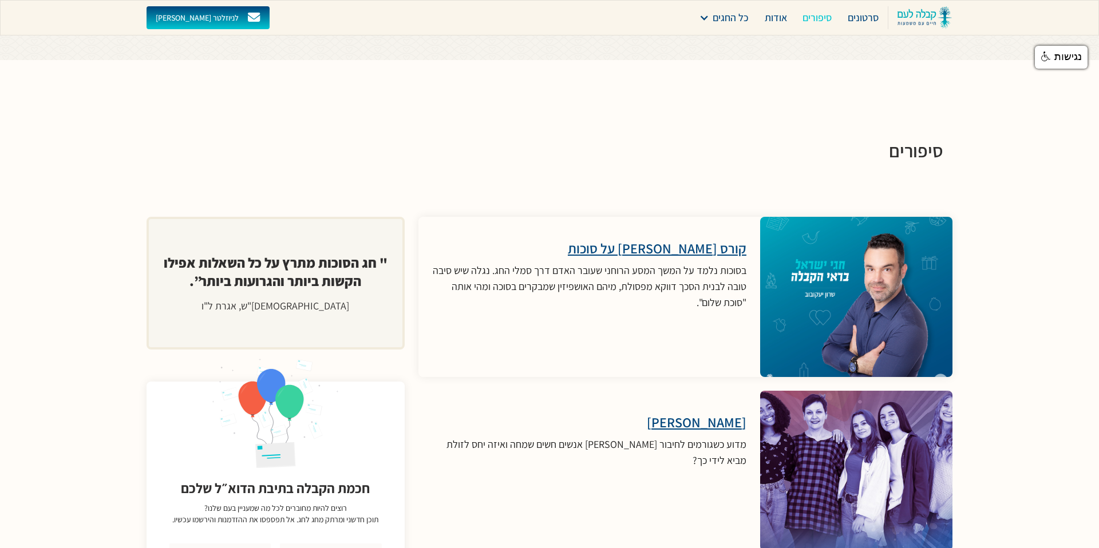
scroll to position [2233, 0]
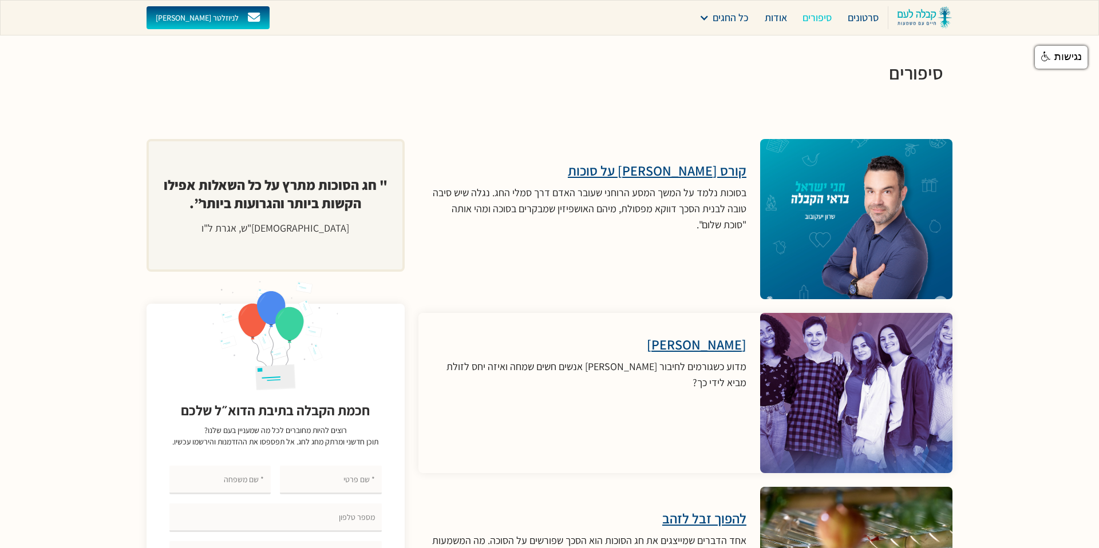
click at [695, 368] on div "מדוע כשגורמים לחיבור [PERSON_NAME] אנשים חשים שמחה ואיזה יחס לזולת מביא לידי כך?" at bounding box center [589, 375] width 314 height 32
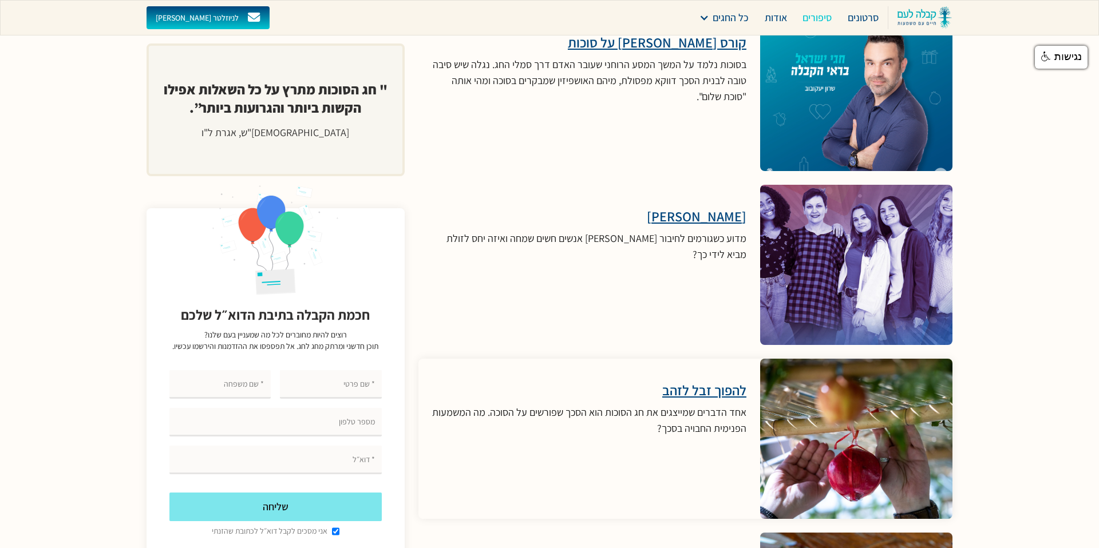
scroll to position [2393, 0]
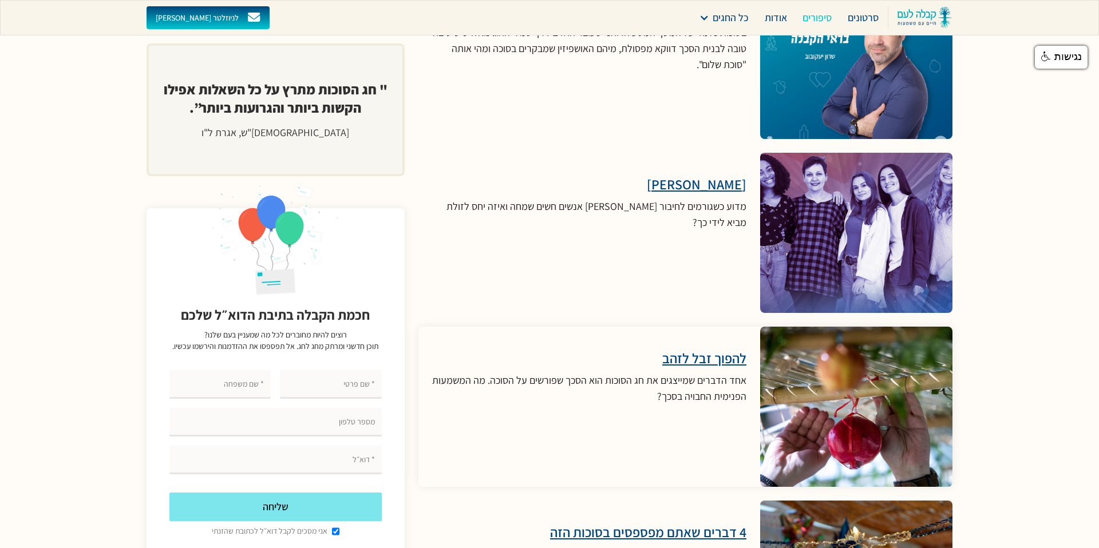
click at [704, 378] on div "אחד הדברים שמייצגים את חג הסוכות הוא הסכך שפורשים על הסוכה. מה המשמעות הפנימית …" at bounding box center [589, 389] width 314 height 32
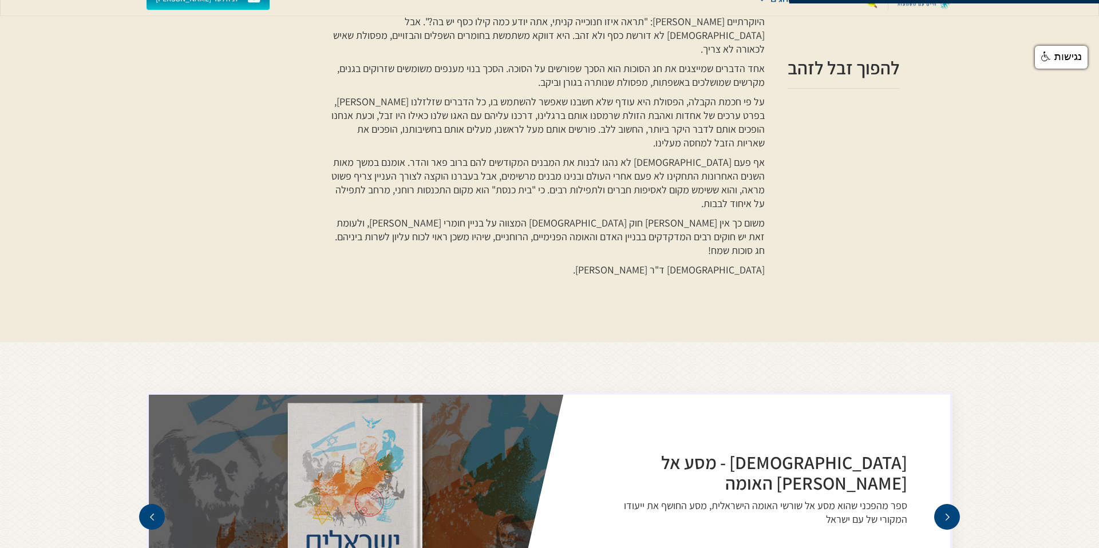
scroll to position [355, 0]
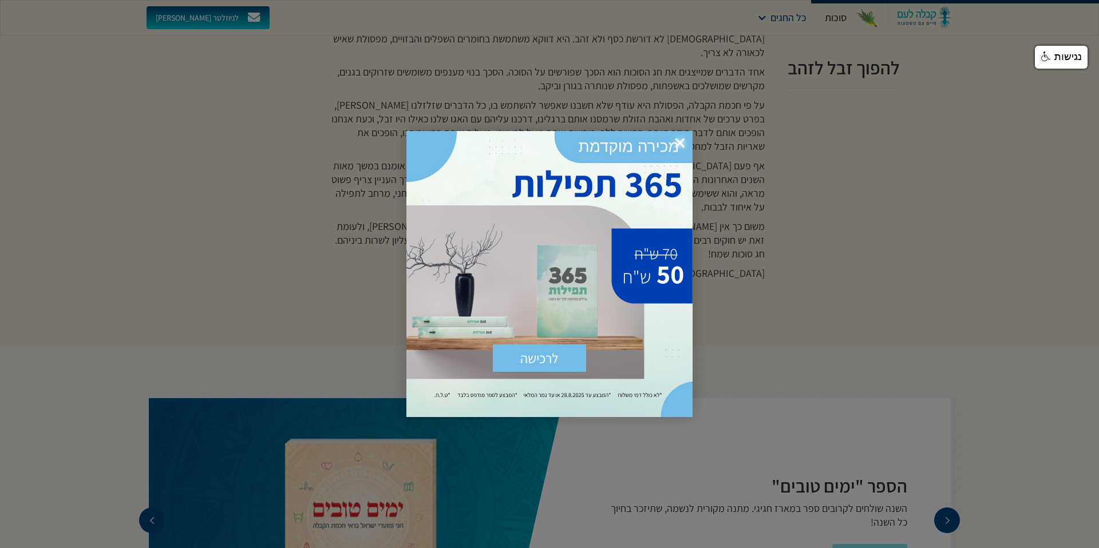
click at [684, 141] on span "×" at bounding box center [679, 143] width 25 height 25
